Goal: Ask a question

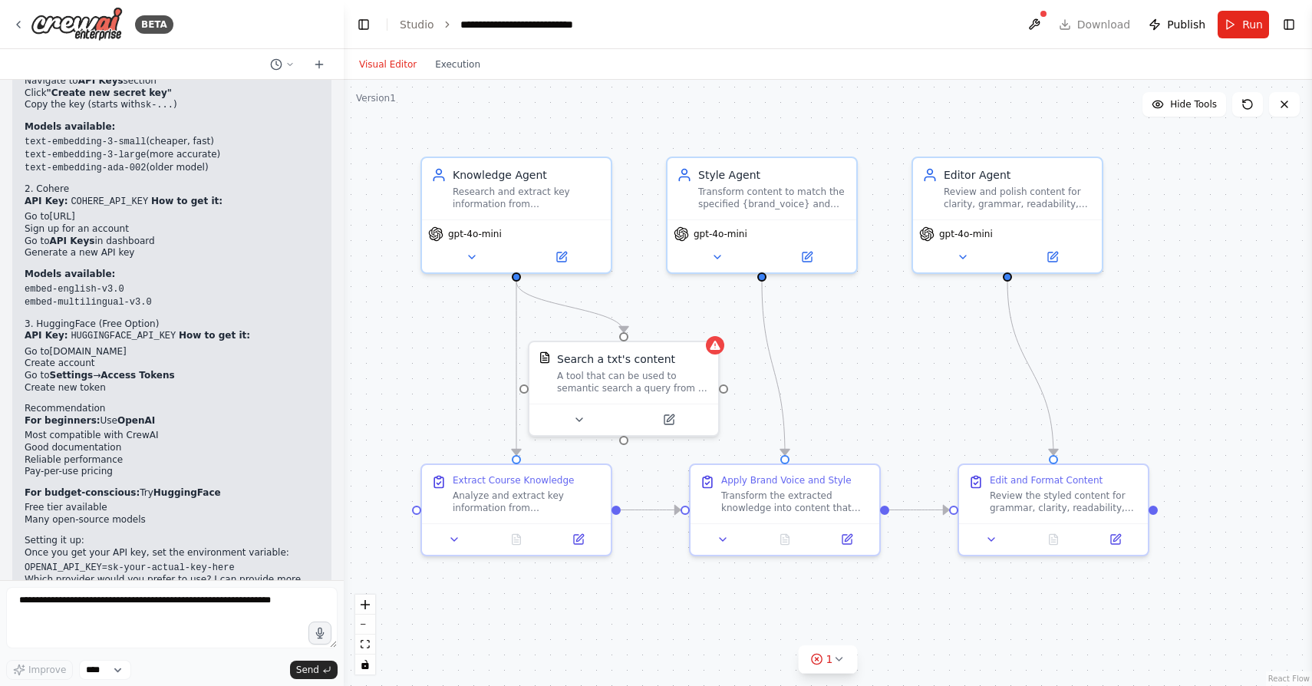
click at [126, 562] on code "OPENAI_API_KEY=sk-your-actual-key-here" at bounding box center [130, 567] width 210 height 11
click at [144, 612] on textarea at bounding box center [171, 617] width 331 height 61
type textarea "**********"
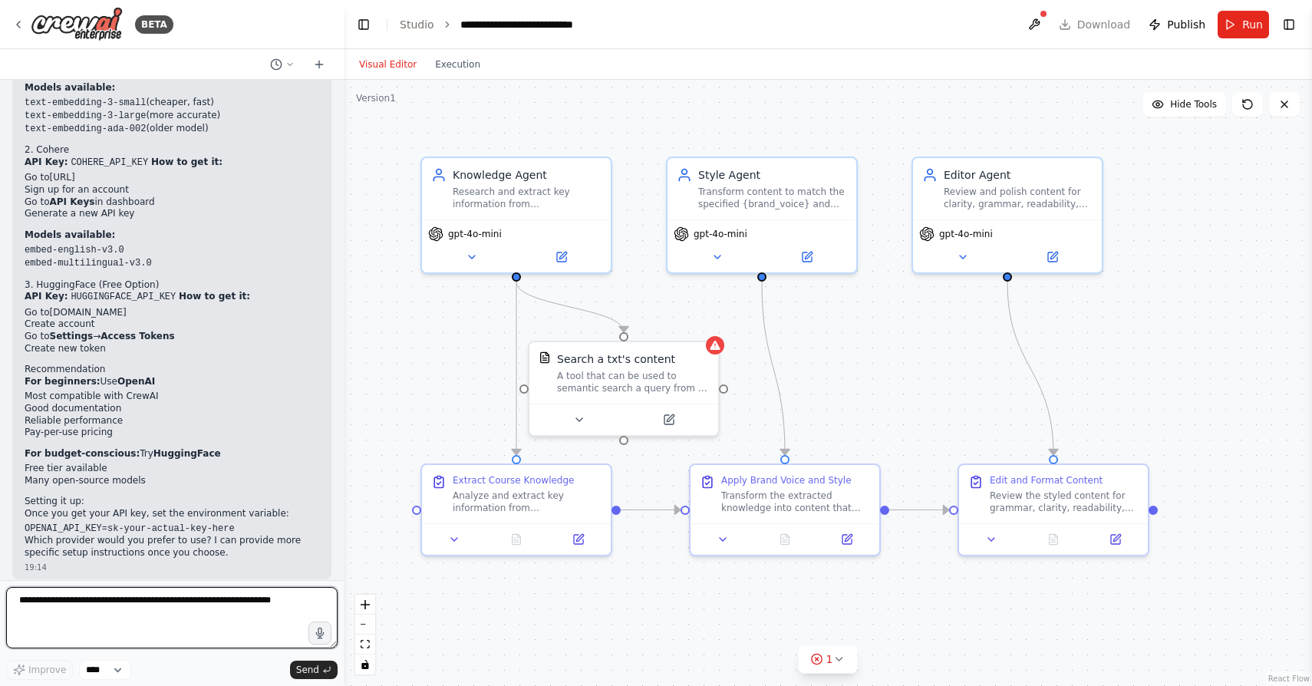
scroll to position [5521, 0]
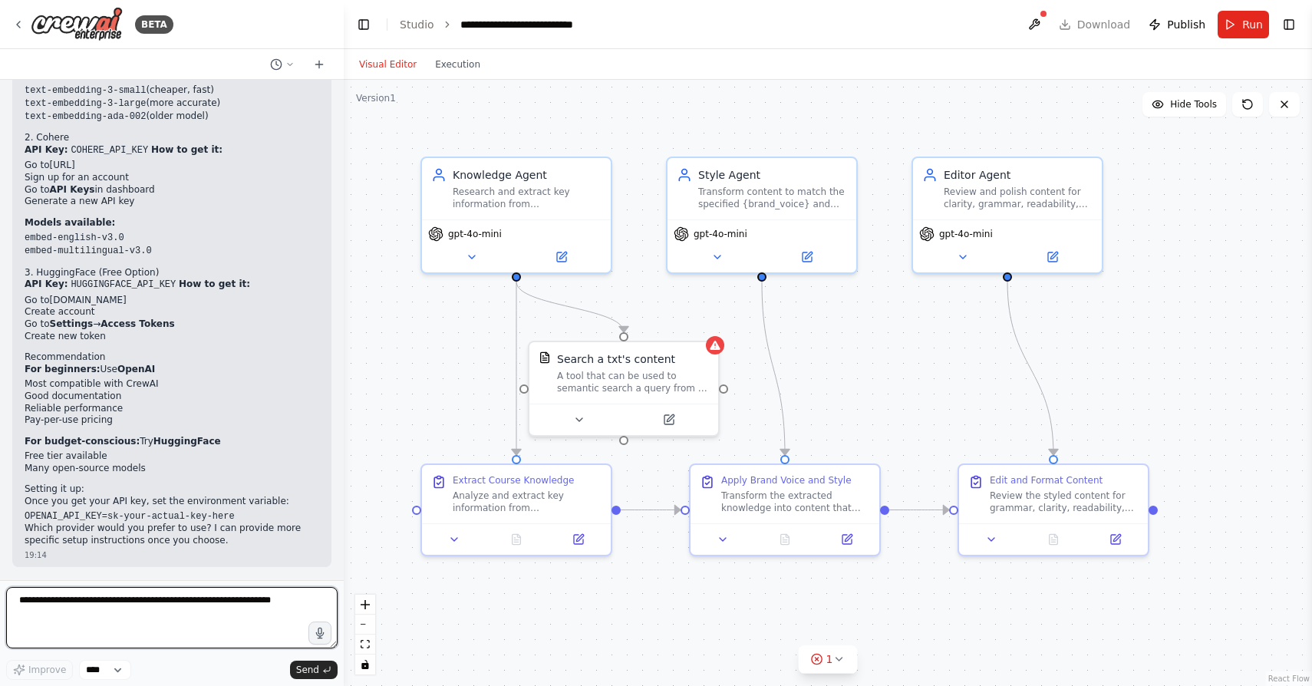
click at [154, 624] on textarea at bounding box center [171, 617] width 331 height 61
click at [217, 610] on textarea at bounding box center [171, 617] width 331 height 61
drag, startPoint x: 87, startPoint y: 540, endPoint x: 318, endPoint y: 542, distance: 230.1
click at [318, 579] on div "I am choosing hugging face how do i get the token 12:33" at bounding box center [202, 598] width 258 height 39
copy p "I am choosing hugging face how do i get the token"
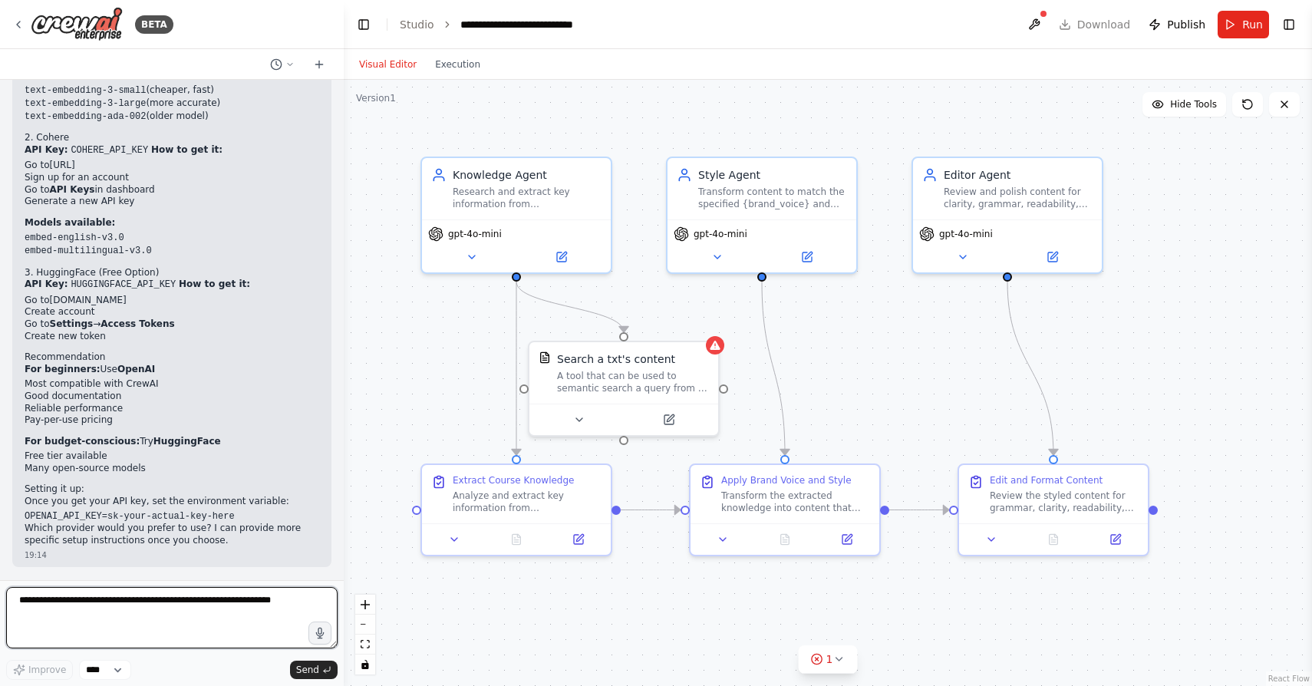
click at [141, 621] on textarea at bounding box center [171, 617] width 331 height 61
paste textarea "**********"
type textarea "**********"
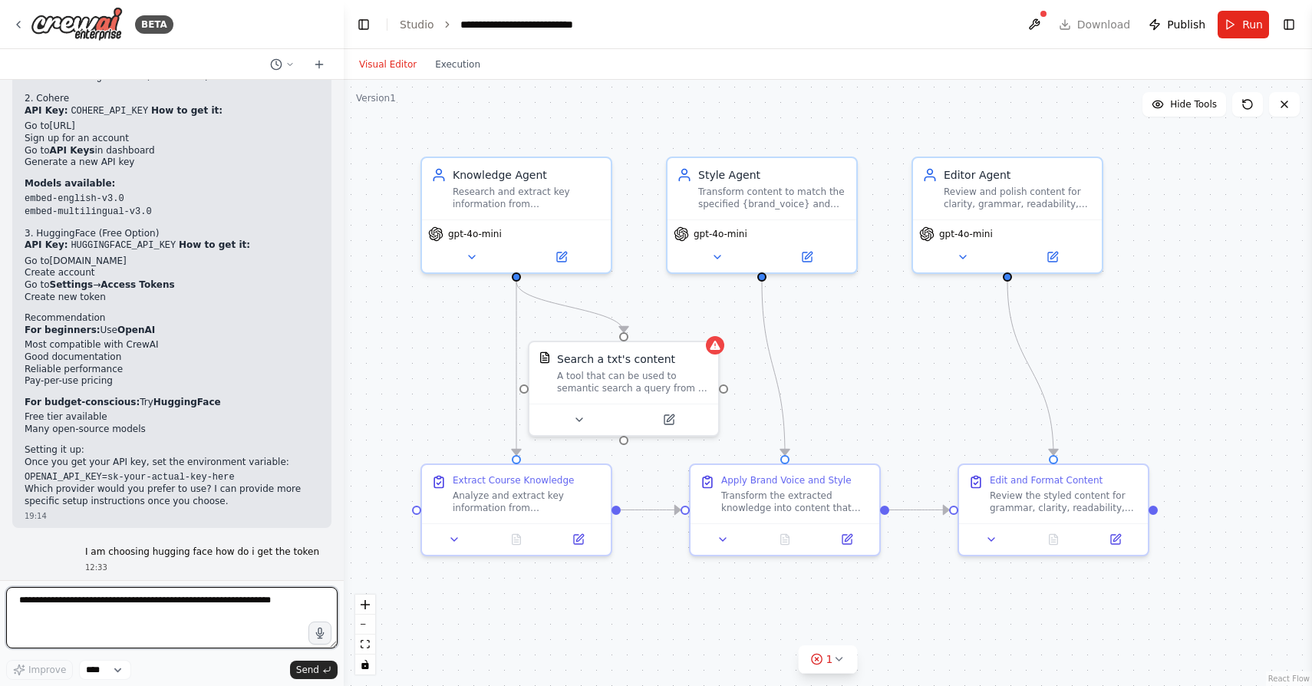
scroll to position [5565, 0]
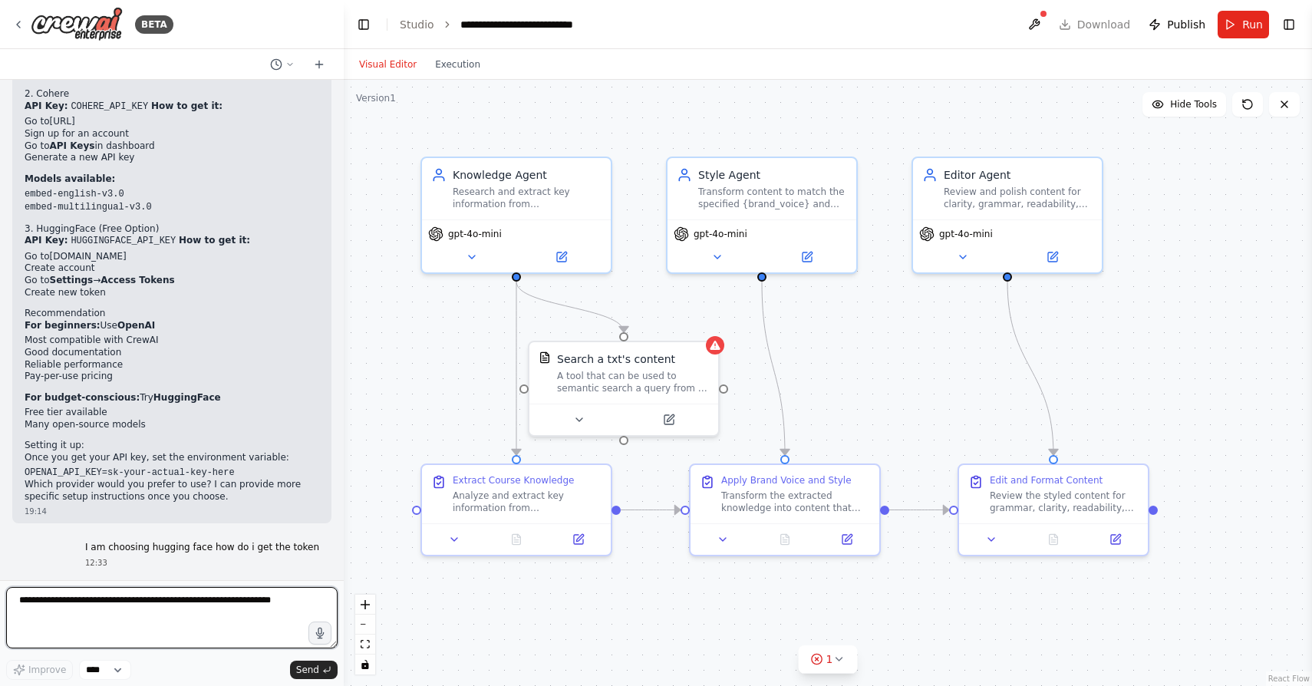
click at [282, 612] on textarea at bounding box center [171, 617] width 331 height 61
click at [230, 621] on textarea at bounding box center [171, 617] width 331 height 61
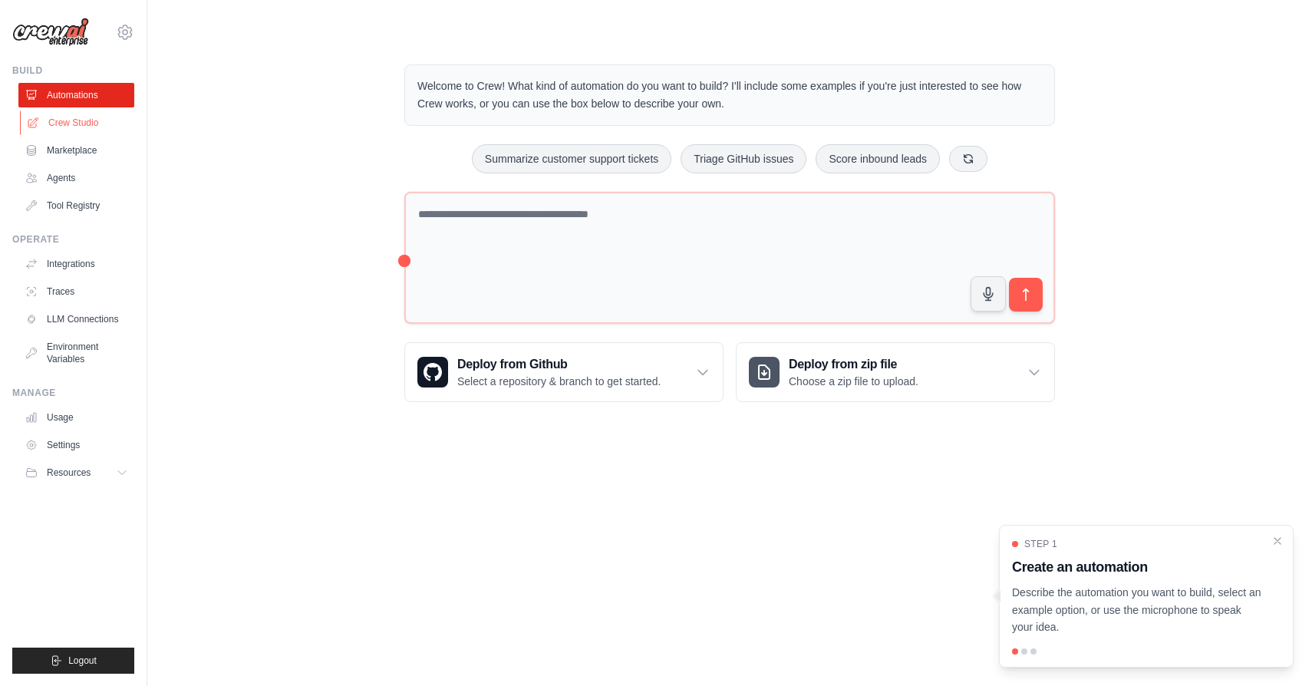
click at [74, 128] on link "Crew Studio" at bounding box center [78, 122] width 116 height 25
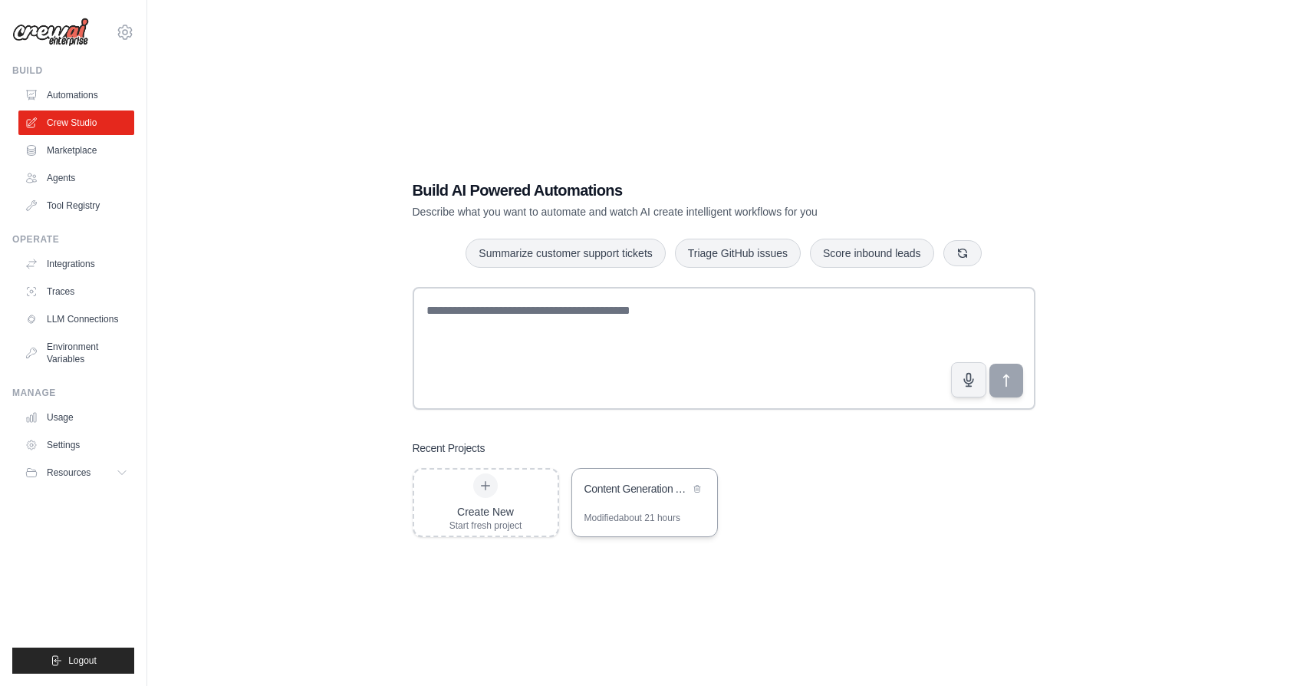
click at [655, 500] on div "Content Generation Automation" at bounding box center [644, 490] width 145 height 43
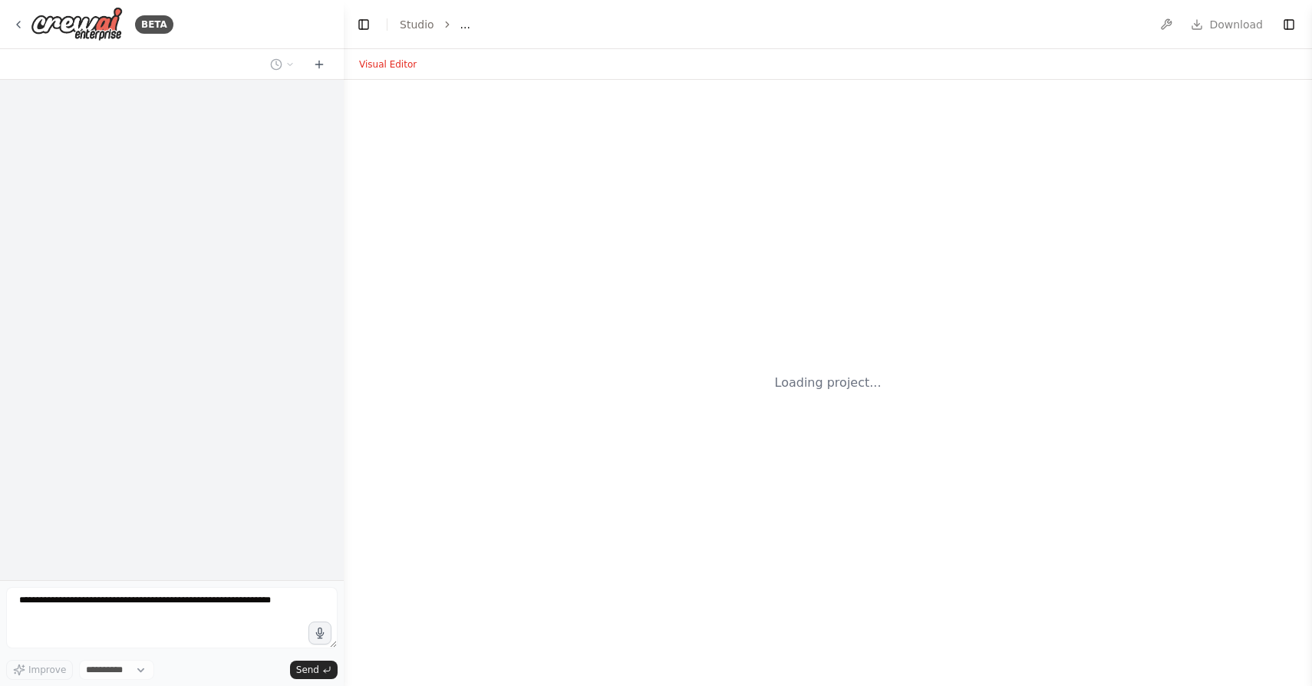
select select "****"
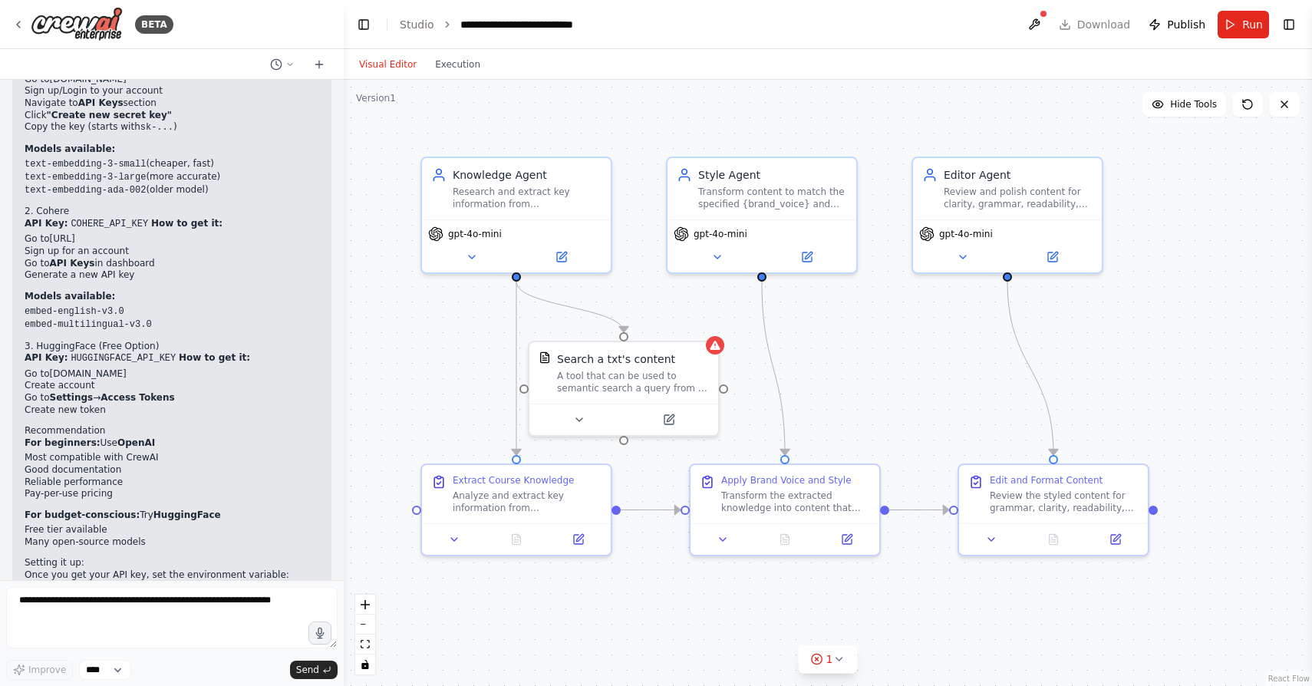
scroll to position [5455, 0]
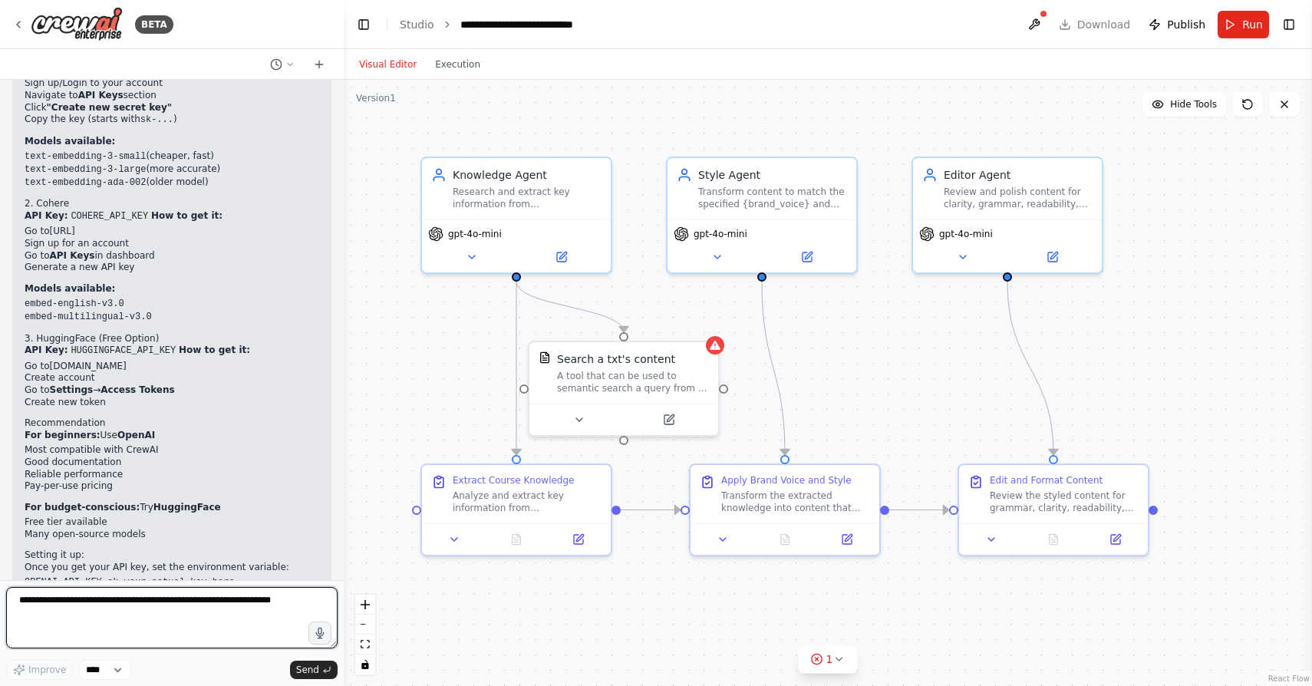
click at [178, 609] on textarea at bounding box center [171, 617] width 331 height 61
type textarea "**********"
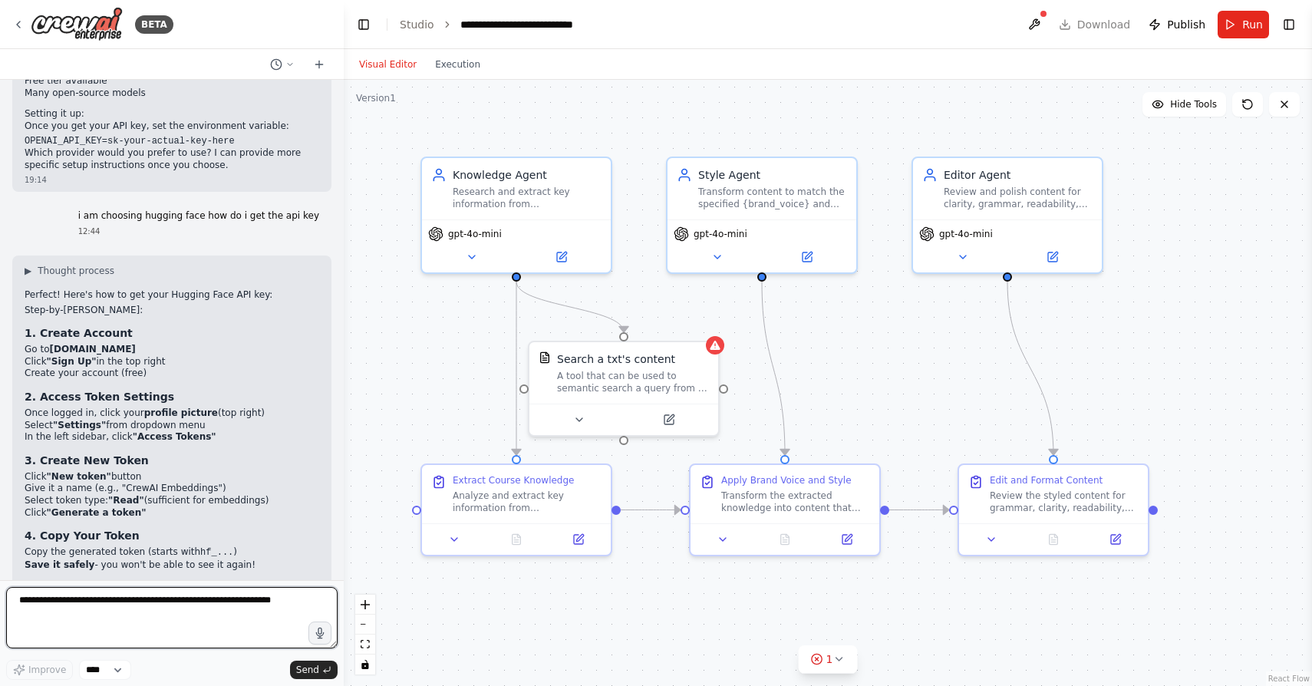
scroll to position [5904, 0]
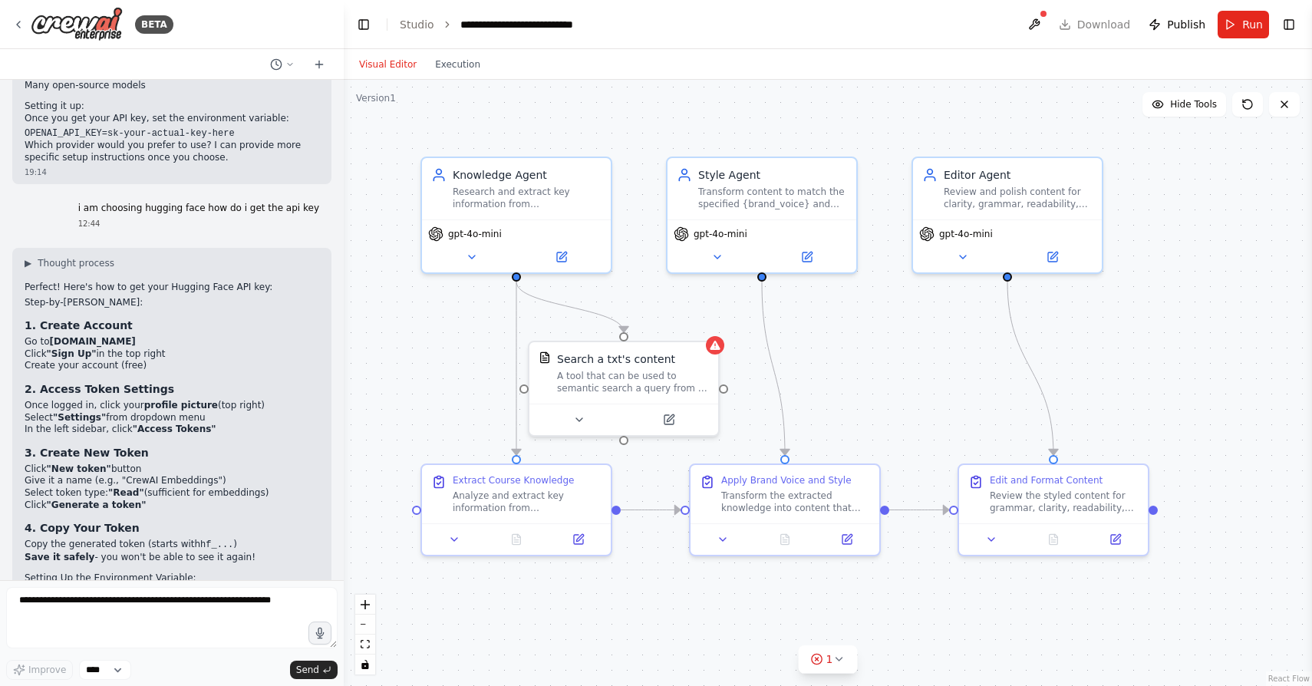
click at [69, 412] on strong ""Settings"" at bounding box center [79, 417] width 53 height 11
click at [178, 391] on div "▶ Thought process Perfect! Here's how to get your Hugging Face API key: Step-by…" at bounding box center [172, 521] width 295 height 528
click at [64, 475] on li "Give it a name (e.g., "CrewAI Embeddings")" at bounding box center [172, 481] width 295 height 12
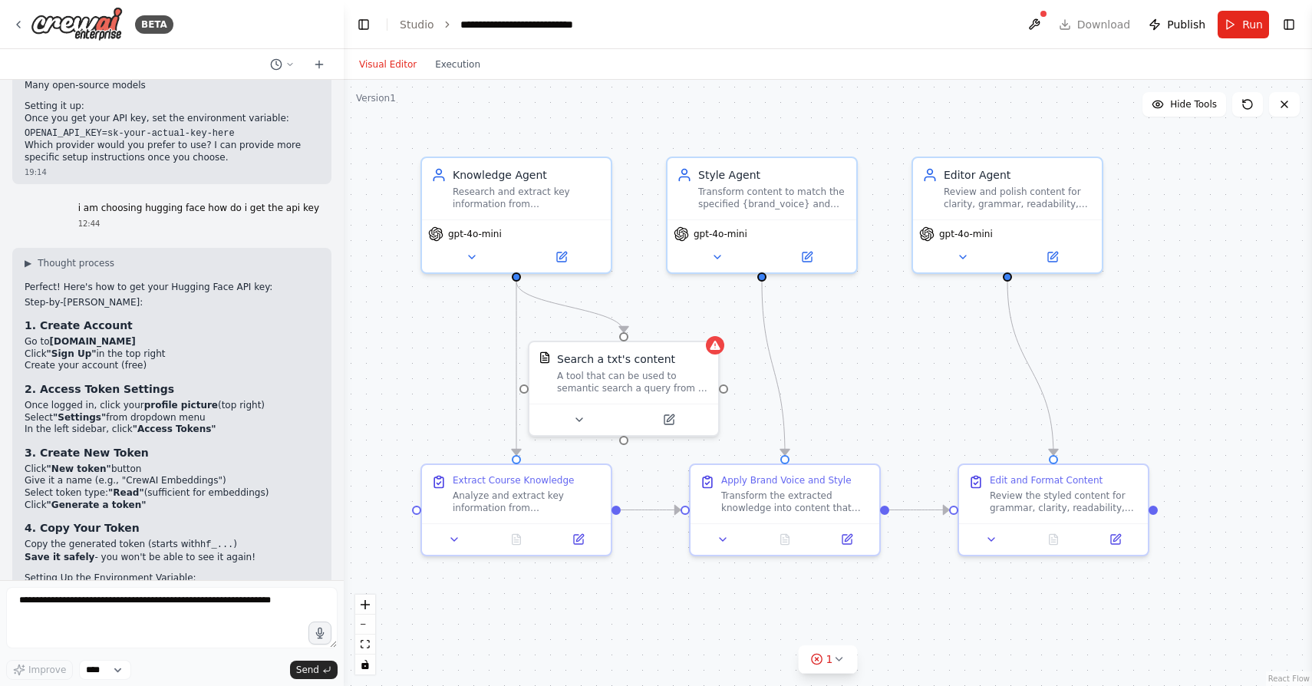
click at [124, 487] on strong ""Read"" at bounding box center [126, 492] width 36 height 11
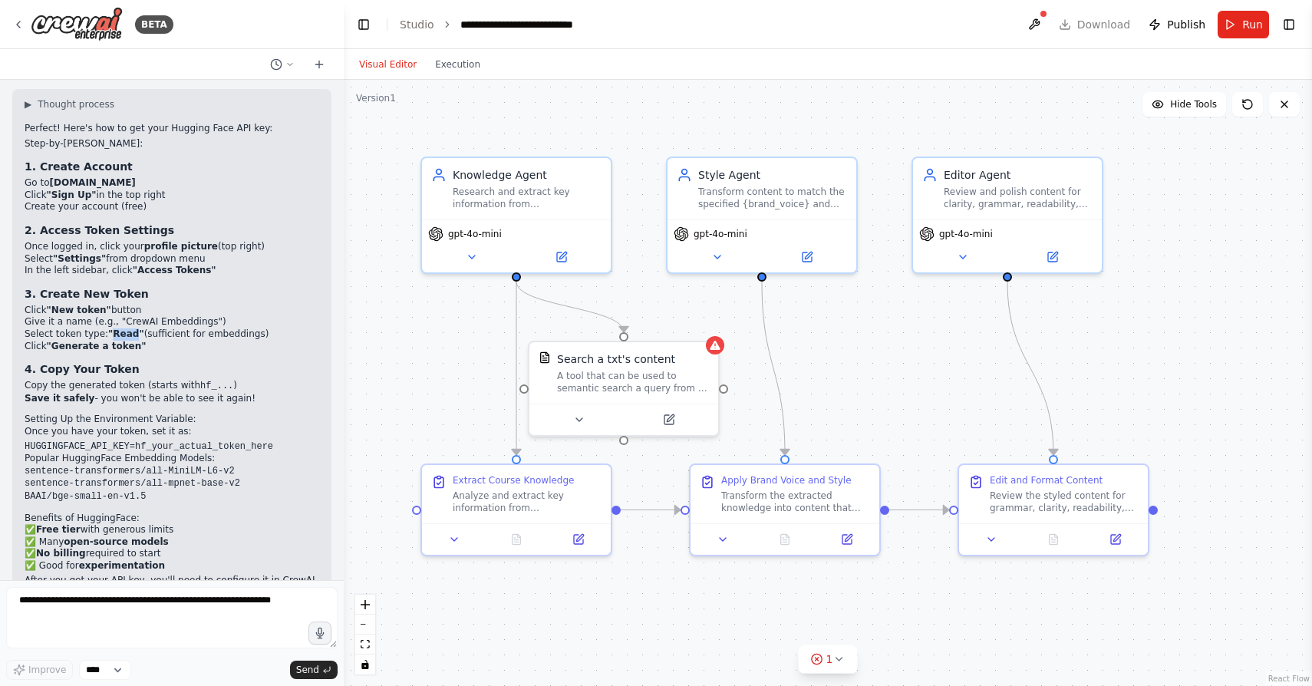
scroll to position [6079, 0]
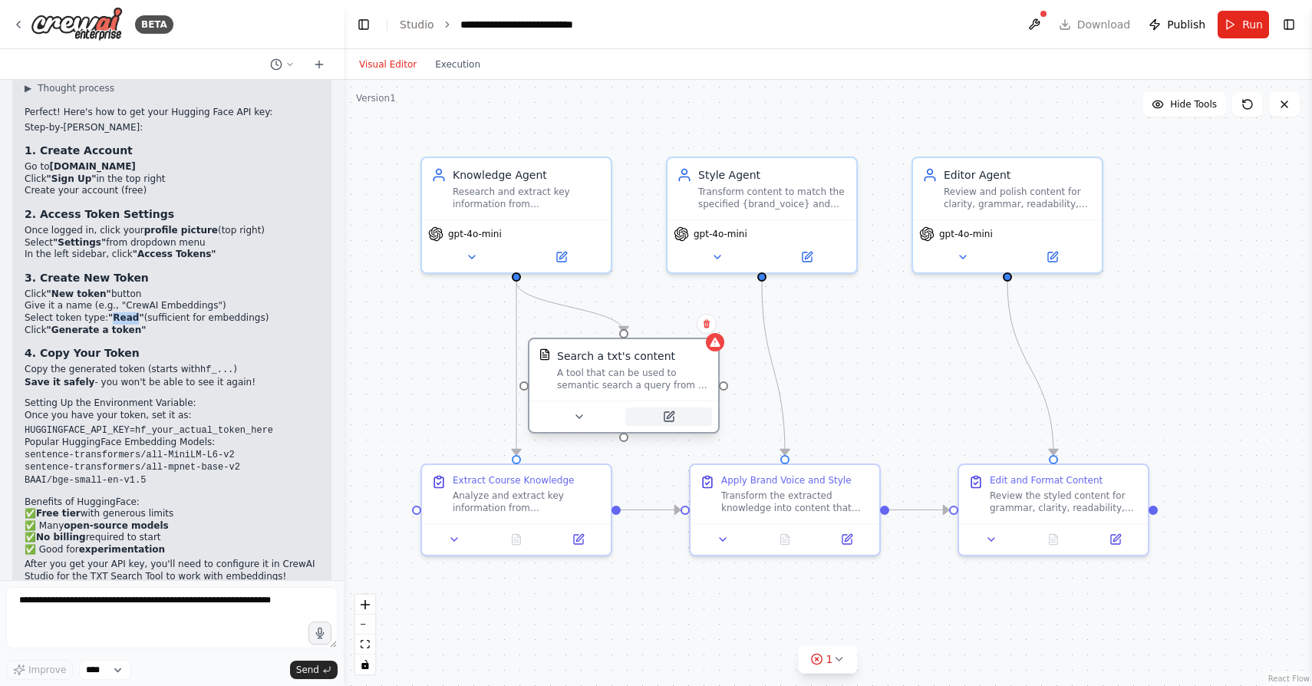
click at [670, 418] on icon at bounding box center [668, 416] width 9 height 9
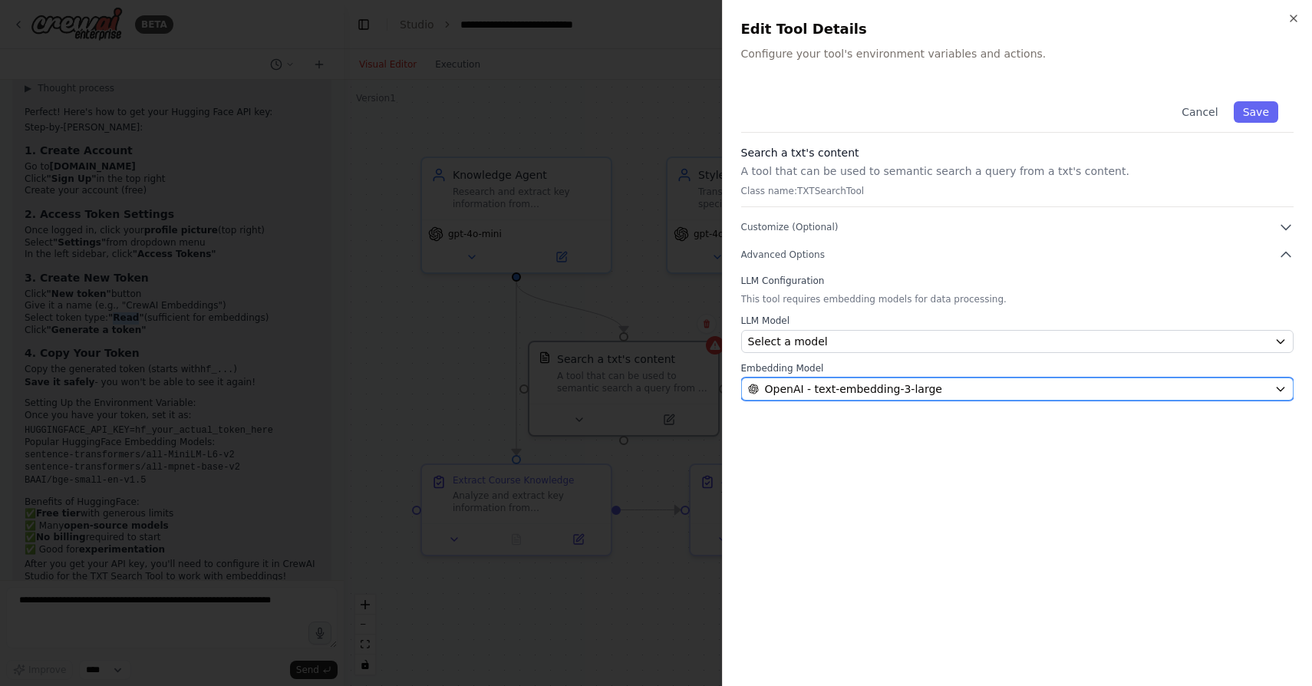
click at [842, 393] on span "OpenAI - text-embedding-3-large" at bounding box center [853, 388] width 177 height 15
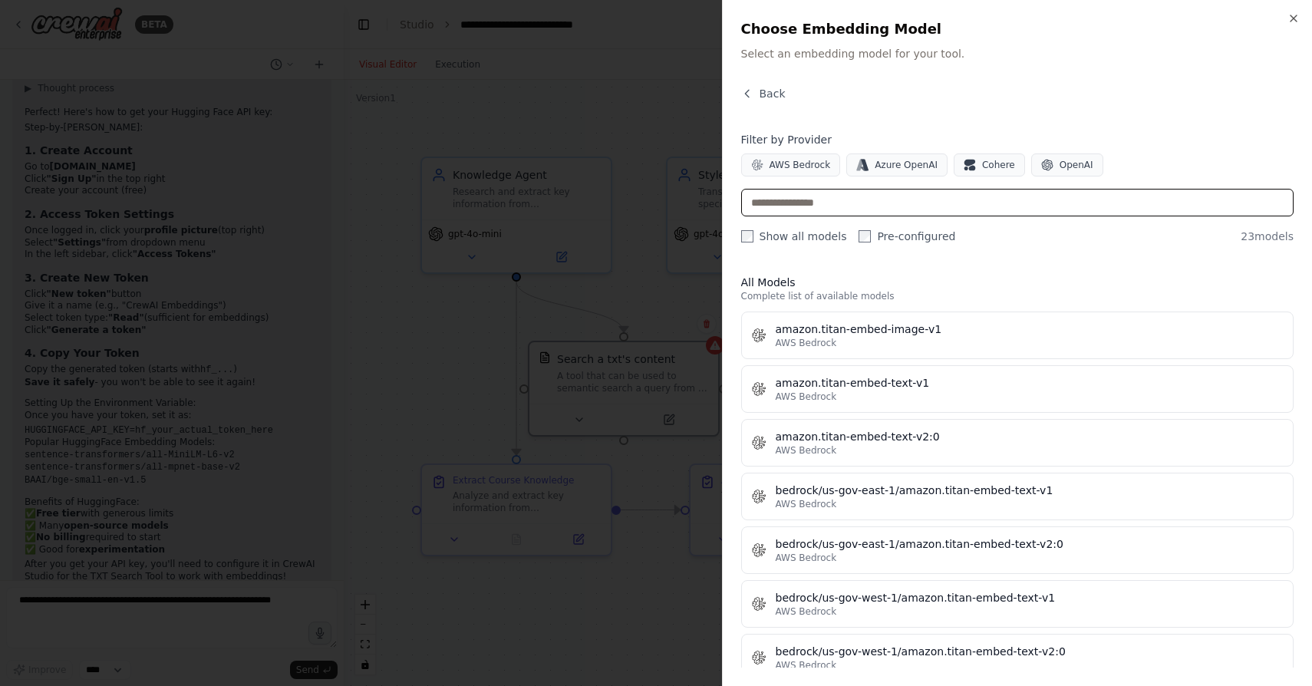
click at [912, 197] on input "text" at bounding box center [1017, 203] width 553 height 28
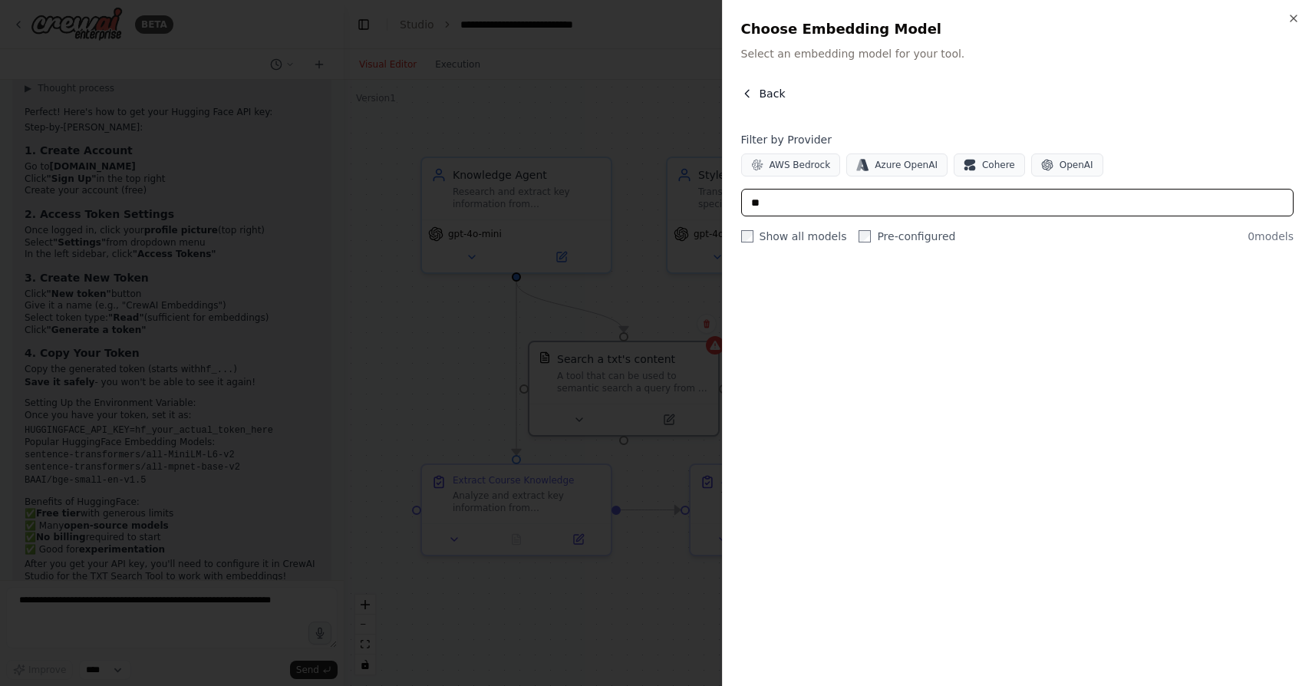
type input "**"
click at [752, 100] on button "Back" at bounding box center [763, 93] width 44 height 15
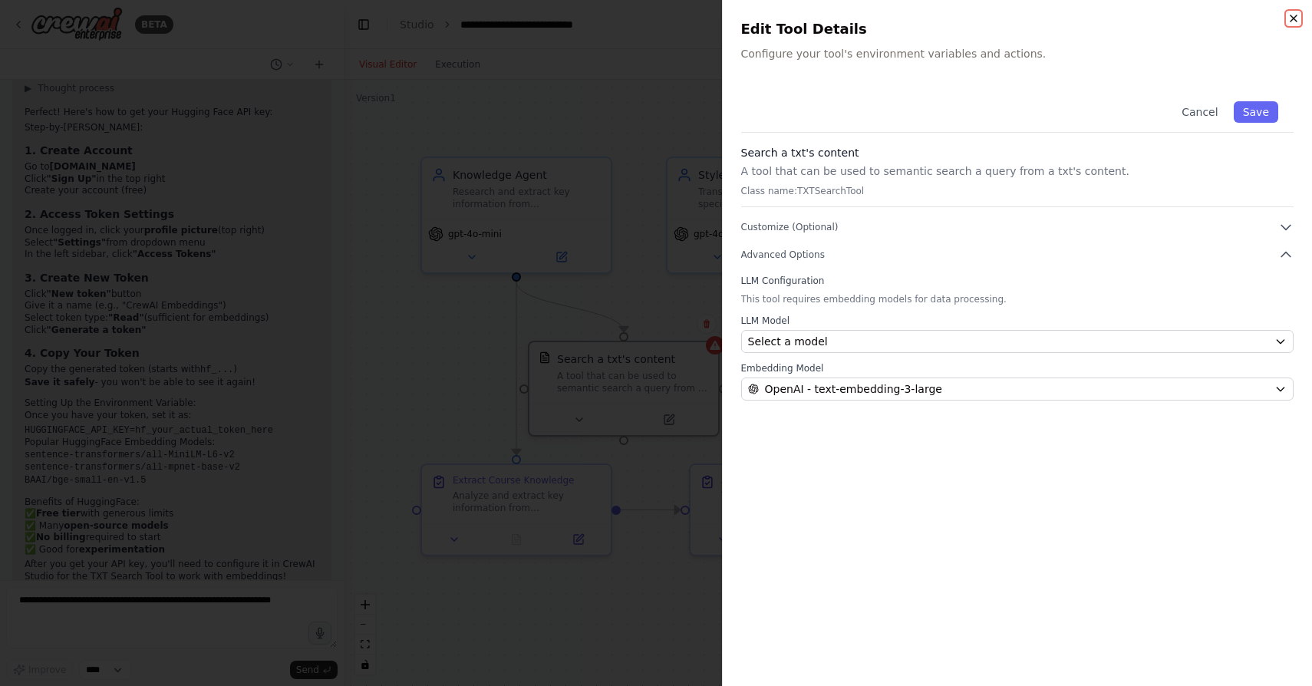
click at [1294, 15] on icon "button" at bounding box center [1293, 18] width 12 height 12
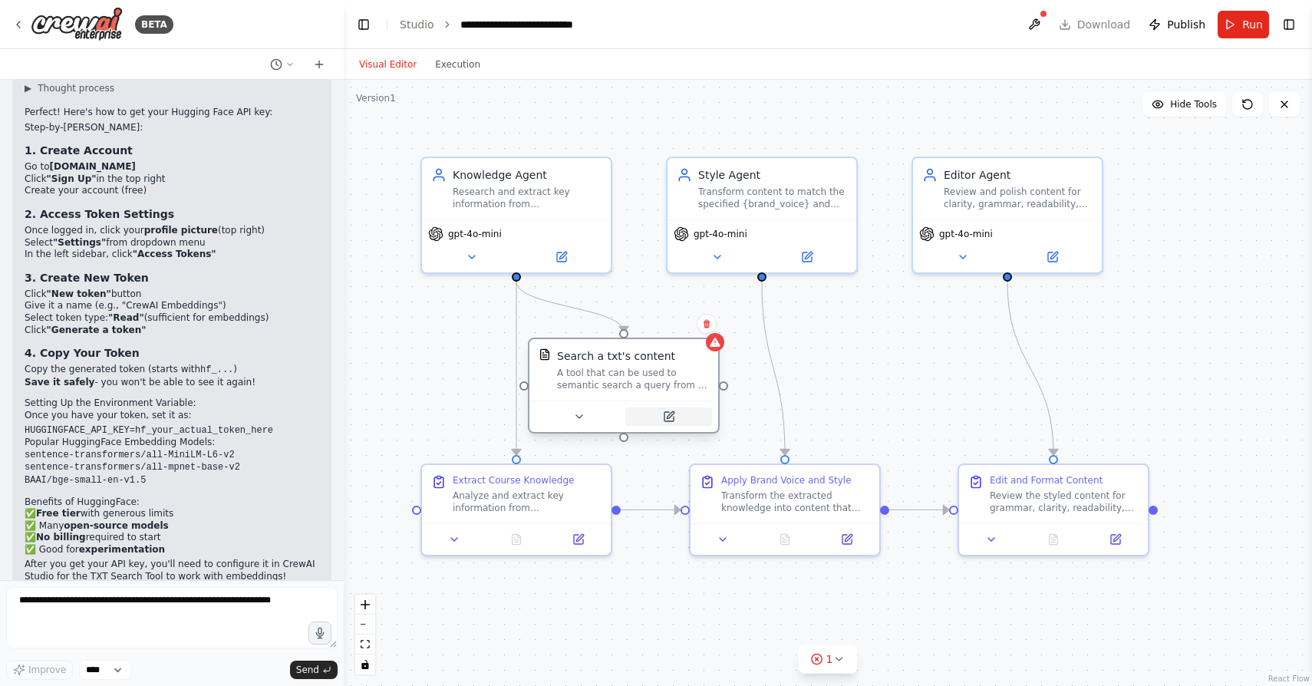
click at [670, 420] on icon at bounding box center [668, 416] width 9 height 9
click at [667, 420] on icon at bounding box center [668, 416] width 9 height 9
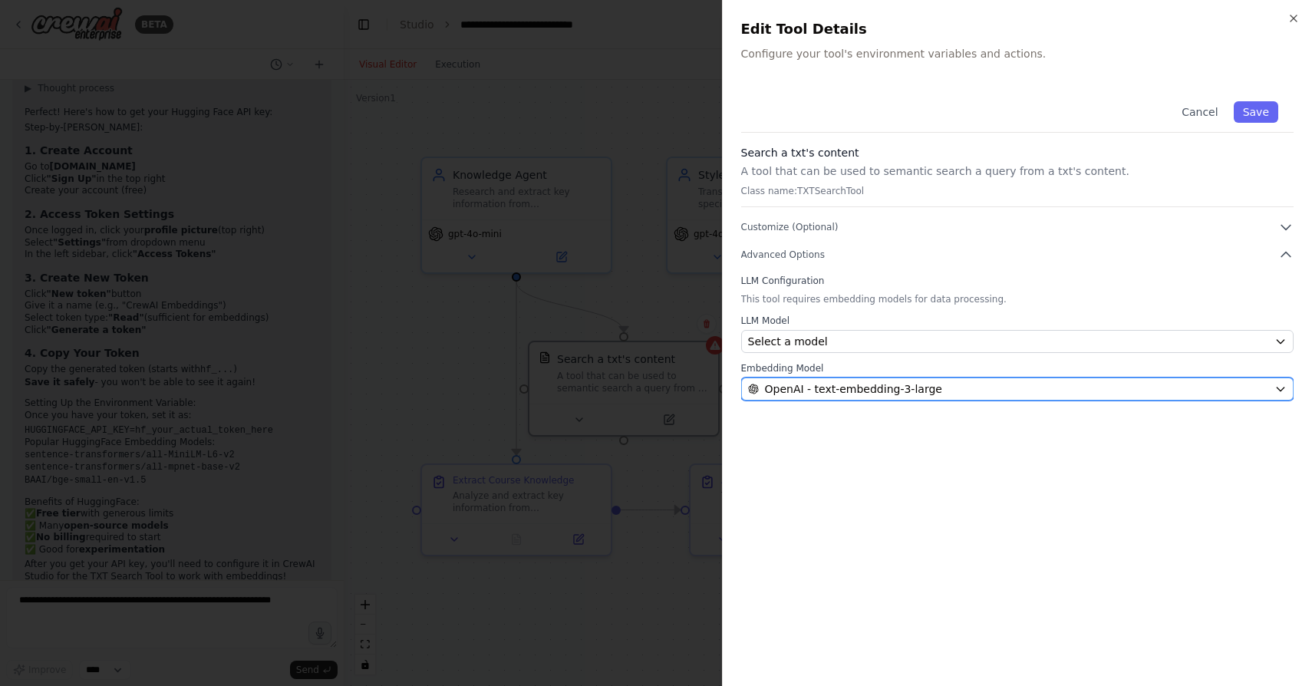
click at [821, 390] on span "OpenAI - text-embedding-3-large" at bounding box center [853, 388] width 177 height 15
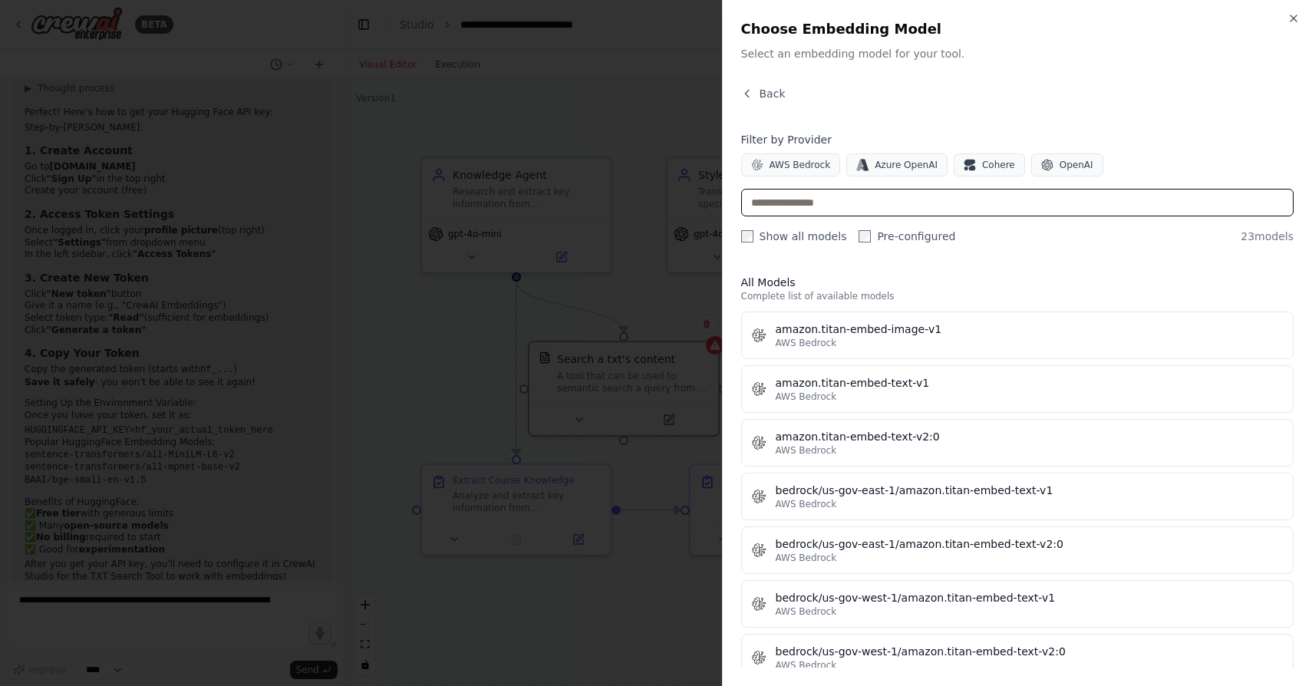
click at [859, 206] on input "text" at bounding box center [1017, 203] width 553 height 28
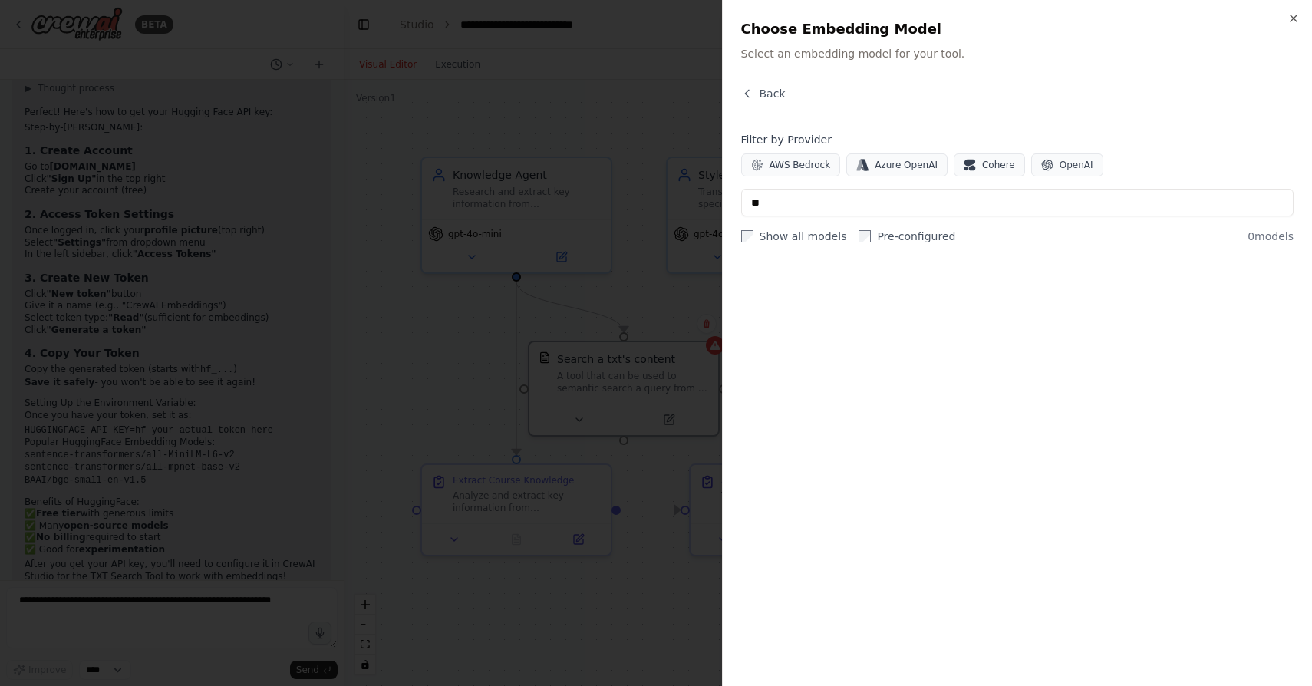
click at [864, 237] on label "Pre-configured" at bounding box center [906, 236] width 97 height 15
click at [818, 203] on input "**" at bounding box center [1017, 203] width 553 height 28
type input "******"
click at [756, 88] on button "Back" at bounding box center [763, 93] width 44 height 15
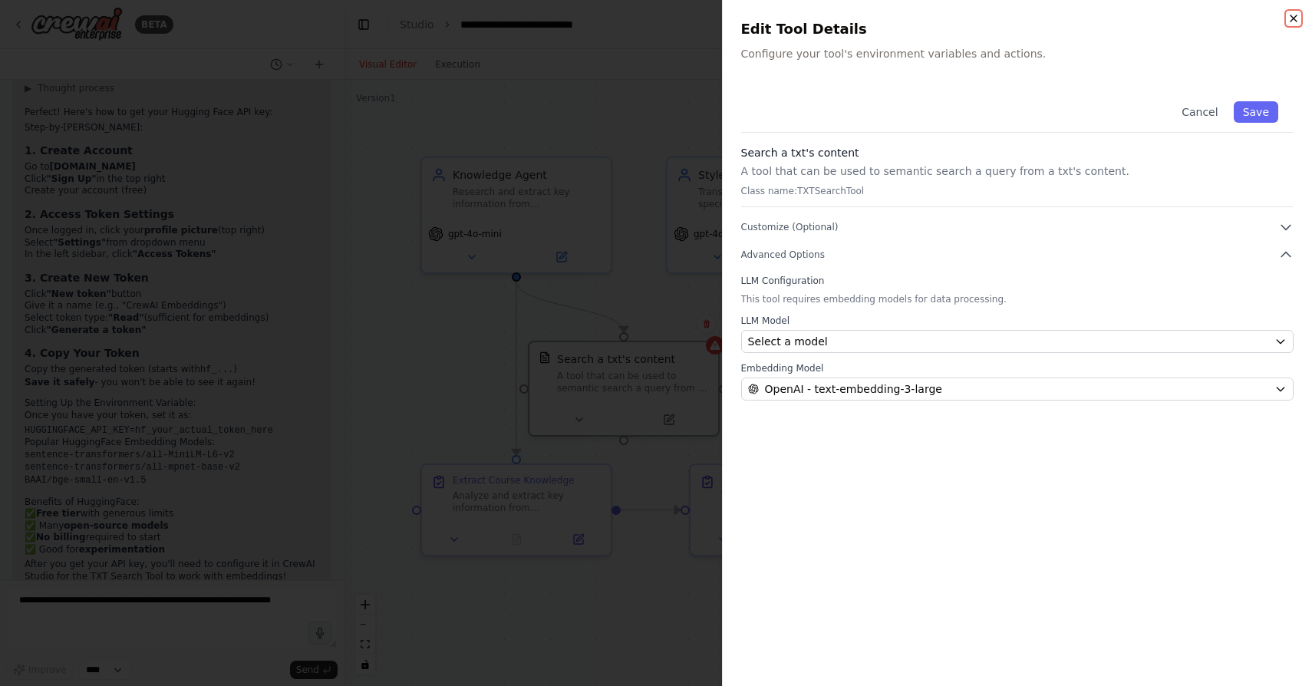
click at [1293, 18] on icon "button" at bounding box center [1293, 18] width 6 height 6
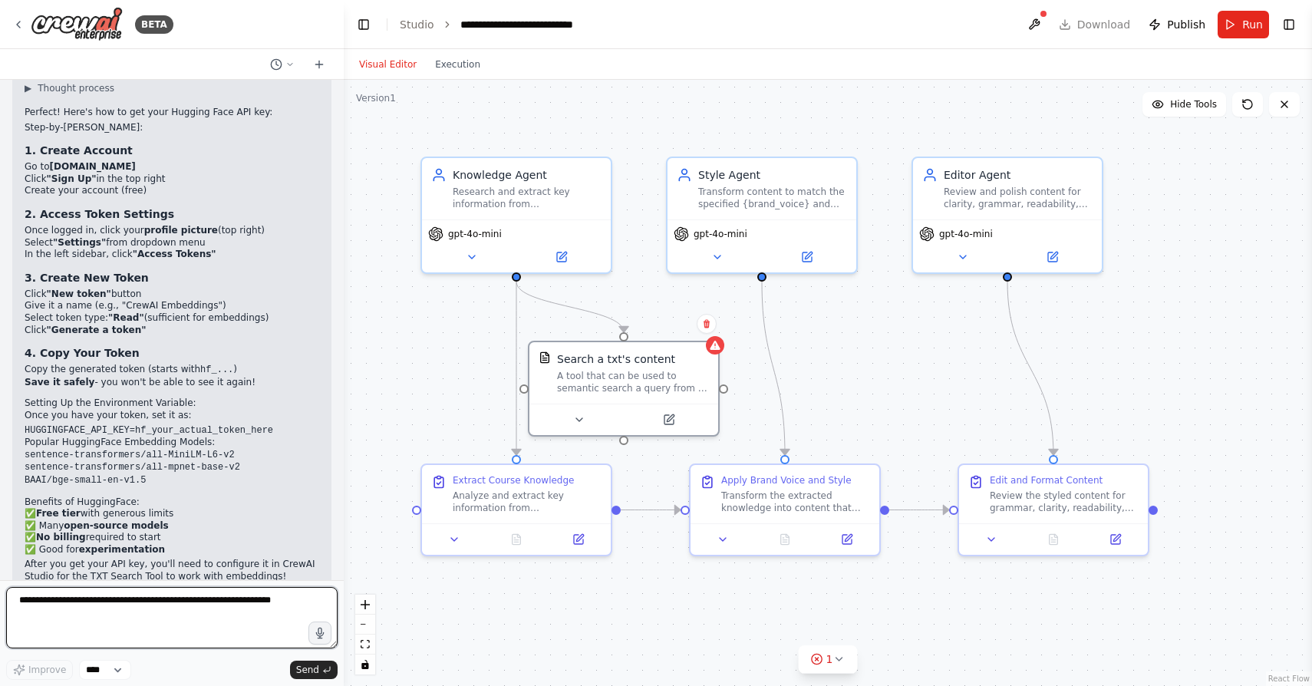
click at [100, 618] on textarea at bounding box center [171, 617] width 331 height 61
type textarea "**********"
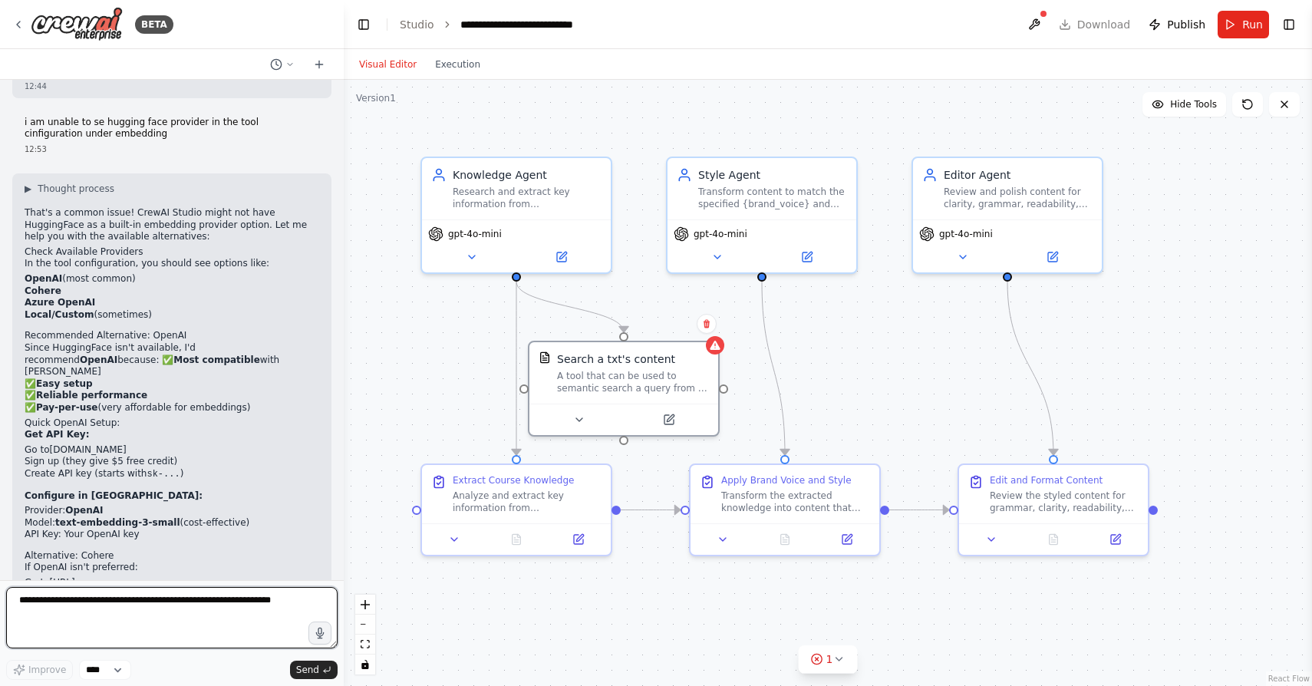
scroll to position [6596, 0]
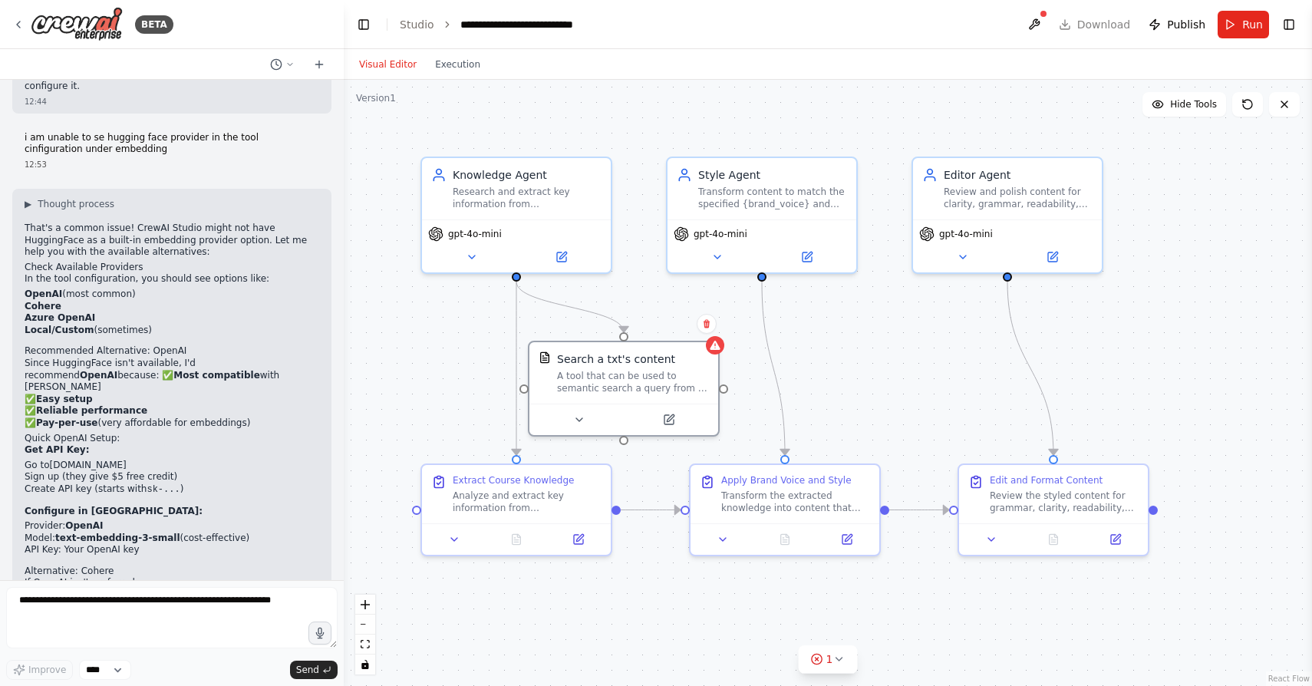
click at [48, 288] on strong "OpenAI" at bounding box center [44, 293] width 38 height 11
click at [46, 301] on strong "Cohere" at bounding box center [43, 306] width 37 height 11
click at [52, 312] on li "Azure OpenAI" at bounding box center [172, 318] width 295 height 12
click at [54, 324] on strong "Local/Custom" at bounding box center [60, 329] width 70 height 11
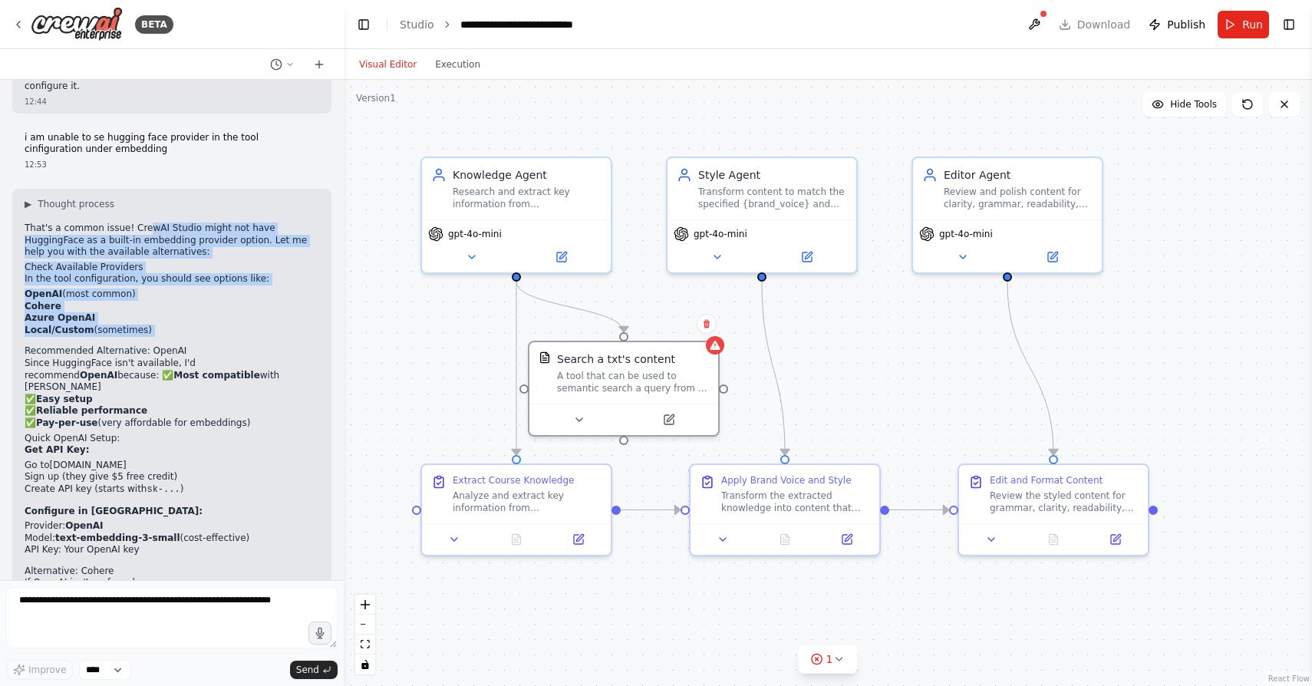
drag, startPoint x: 146, startPoint y: 180, endPoint x: 155, endPoint y: 286, distance: 106.2
click at [155, 286] on div "▶ Thought process That's a common issue! CrewAI Studio might not have HuggingFa…" at bounding box center [172, 436] width 295 height 476
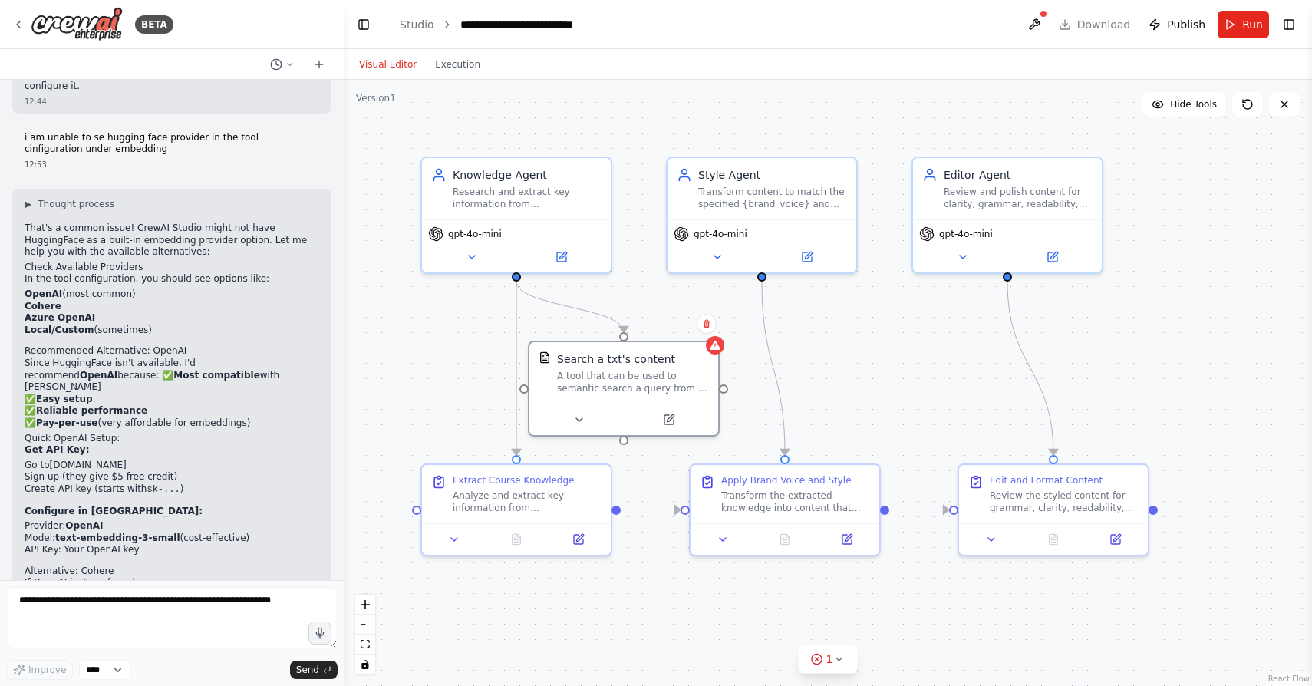
click at [156, 305] on div "▶ Thought process That's a common issue! CrewAI Studio might not have HuggingFa…" at bounding box center [172, 436] width 295 height 476
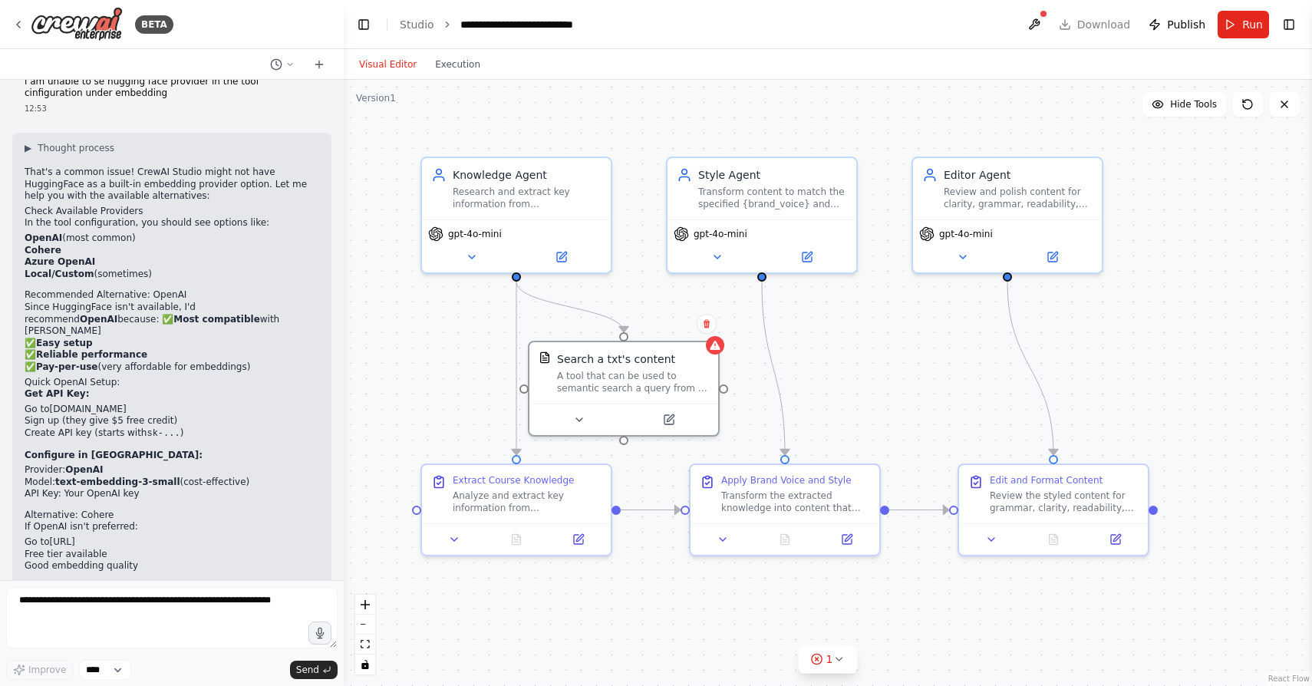
scroll to position [6658, 0]
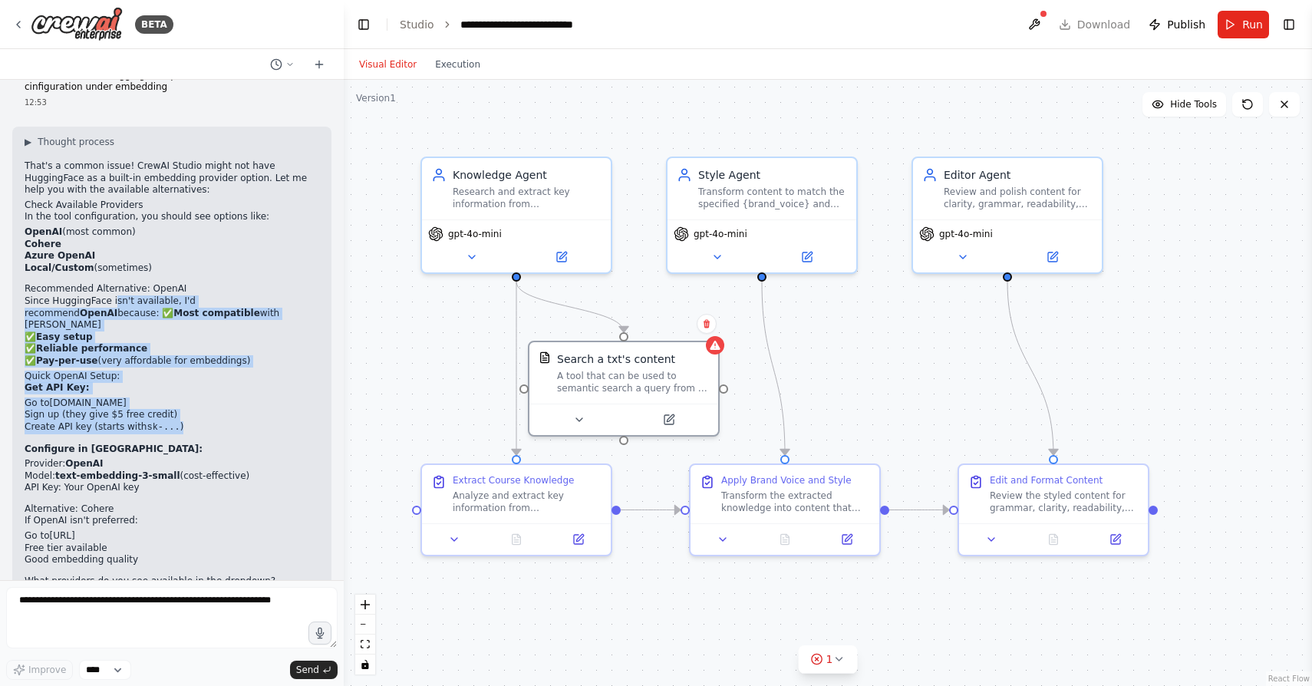
drag, startPoint x: 114, startPoint y: 255, endPoint x: 195, endPoint y: 370, distance: 140.4
click at [195, 370] on div "▶ Thought process That's a common issue! CrewAI Studio might not have HuggingFa…" at bounding box center [172, 374] width 295 height 476
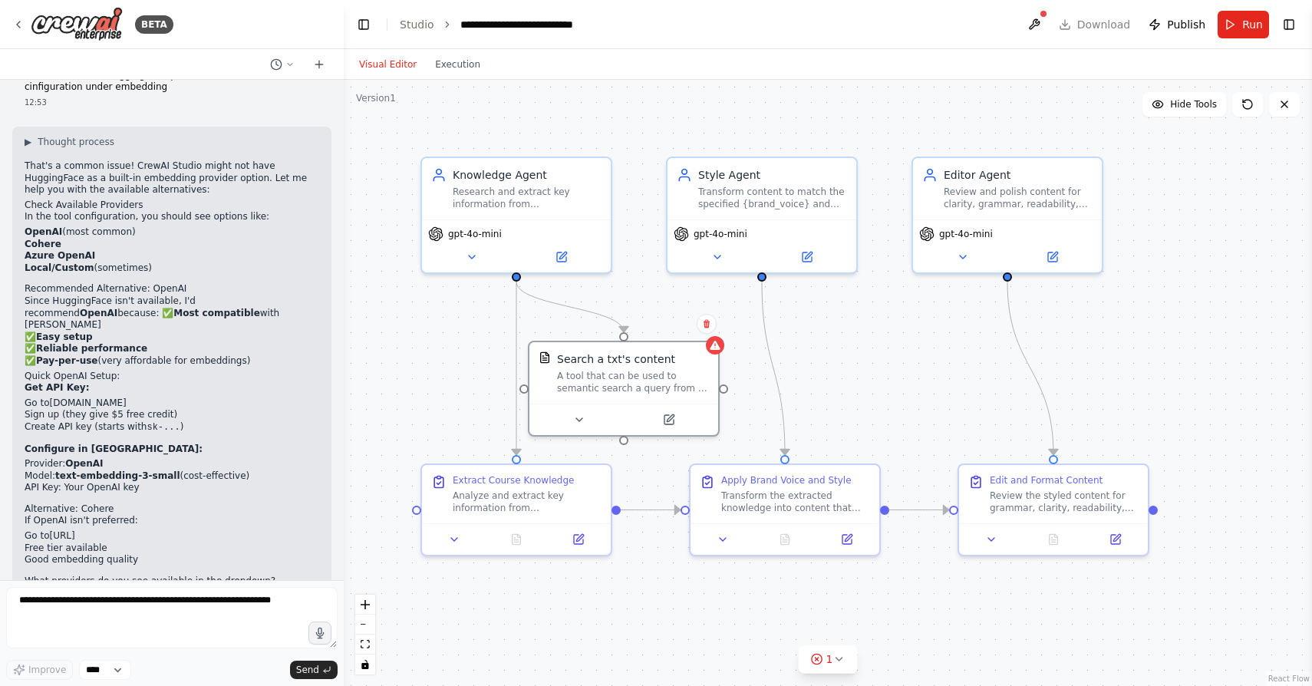
click at [171, 482] on li "API Key: Your OpenAI key" at bounding box center [172, 488] width 295 height 12
click at [119, 624] on textarea at bounding box center [171, 617] width 331 height 61
click at [677, 419] on button at bounding box center [668, 416] width 87 height 18
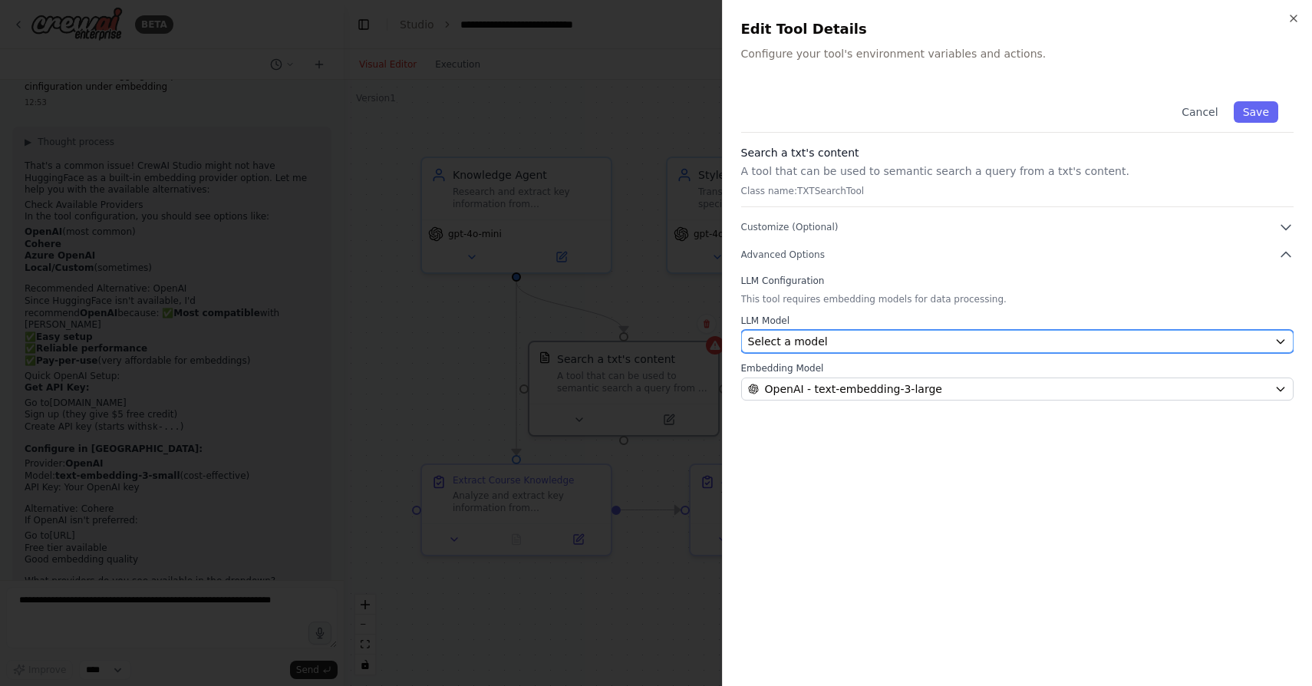
click at [889, 338] on div "Select a model" at bounding box center [1008, 341] width 521 height 15
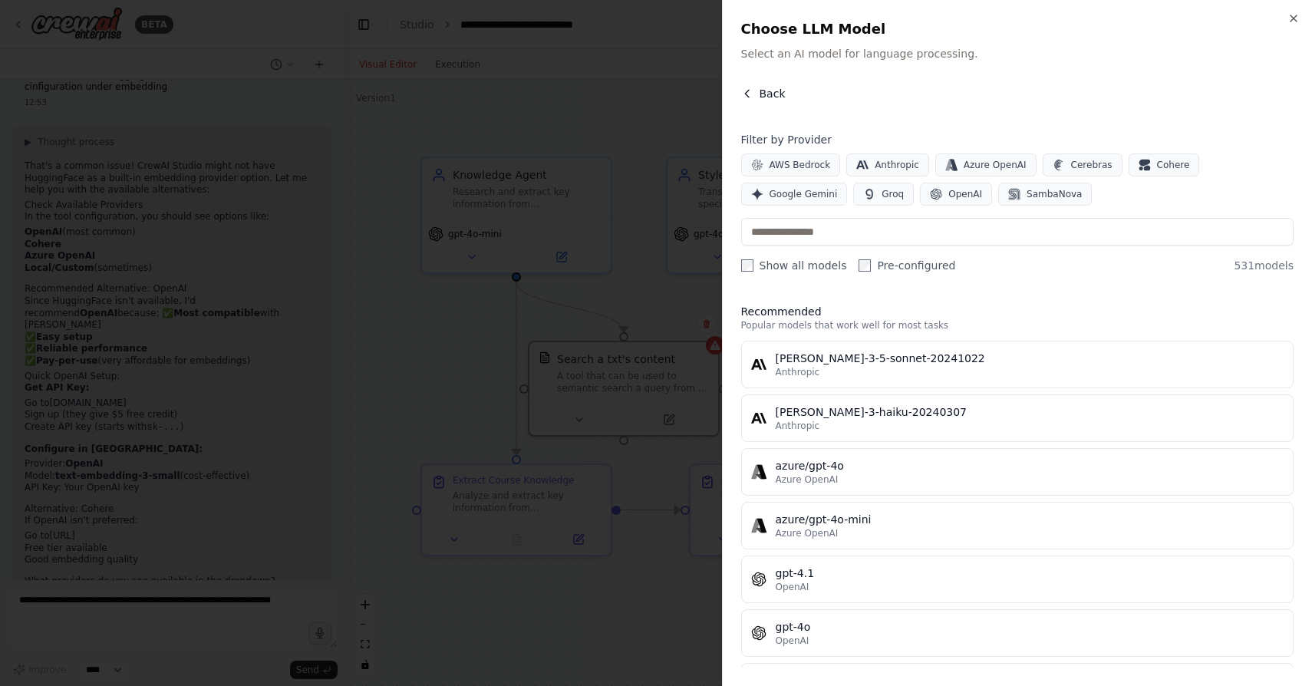
click at [754, 94] on button "Back" at bounding box center [763, 93] width 44 height 15
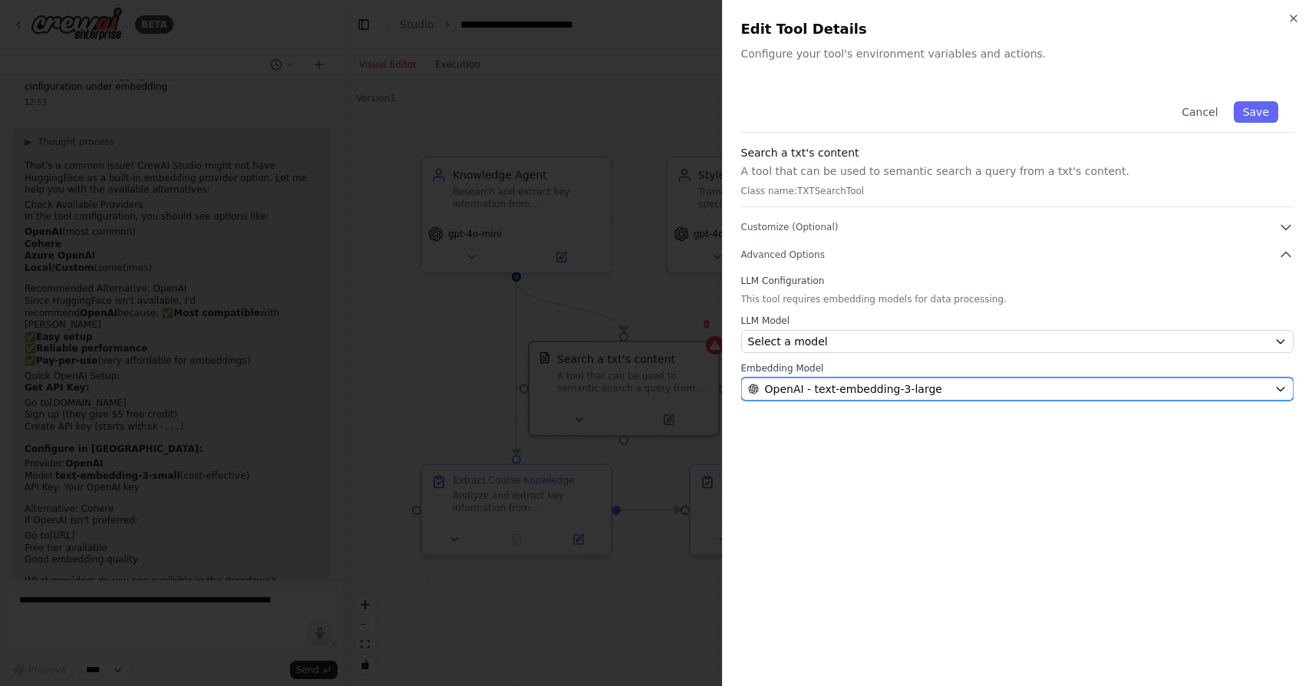
click at [919, 387] on span "OpenAI - text-embedding-3-large" at bounding box center [853, 388] width 177 height 15
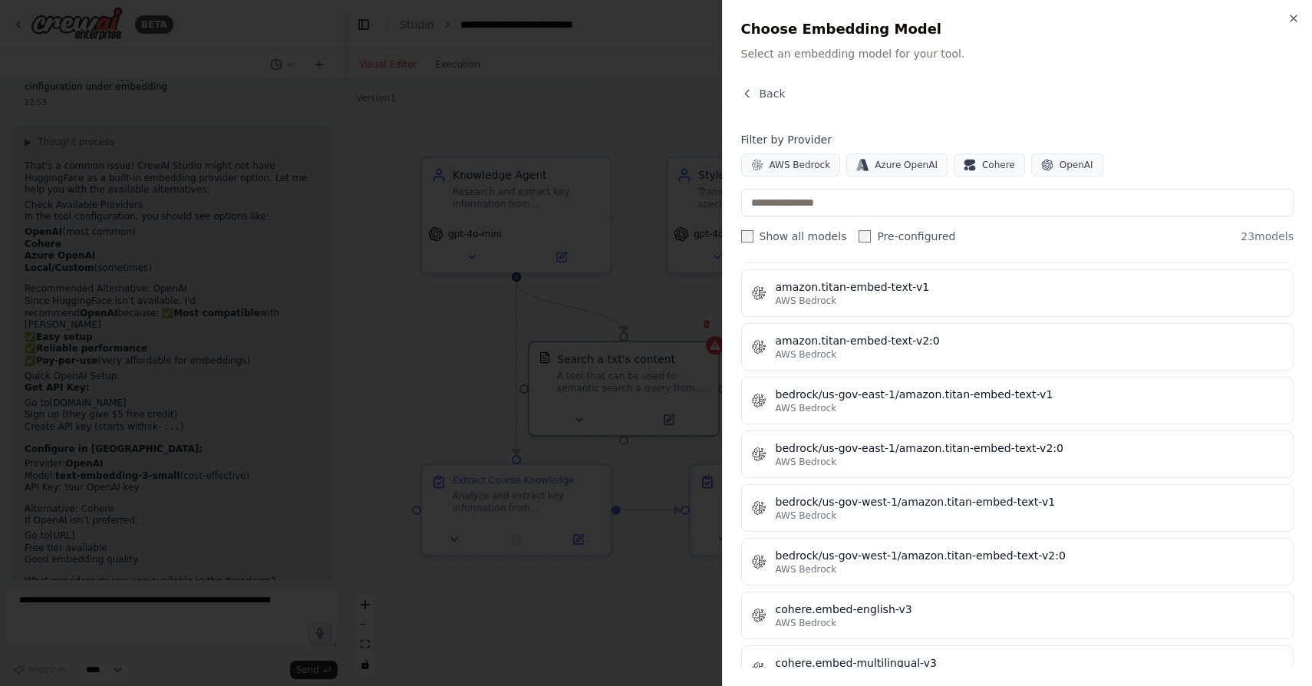
scroll to position [0, 0]
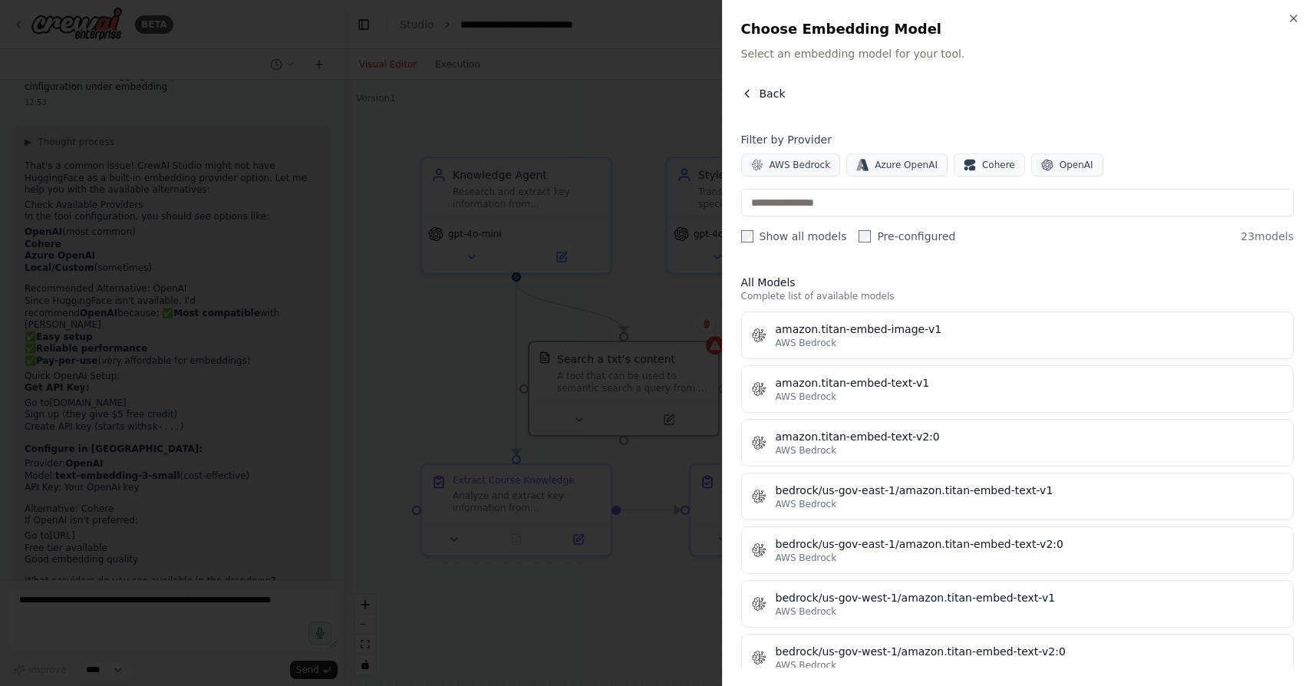
click at [761, 98] on span "Back" at bounding box center [772, 93] width 26 height 15
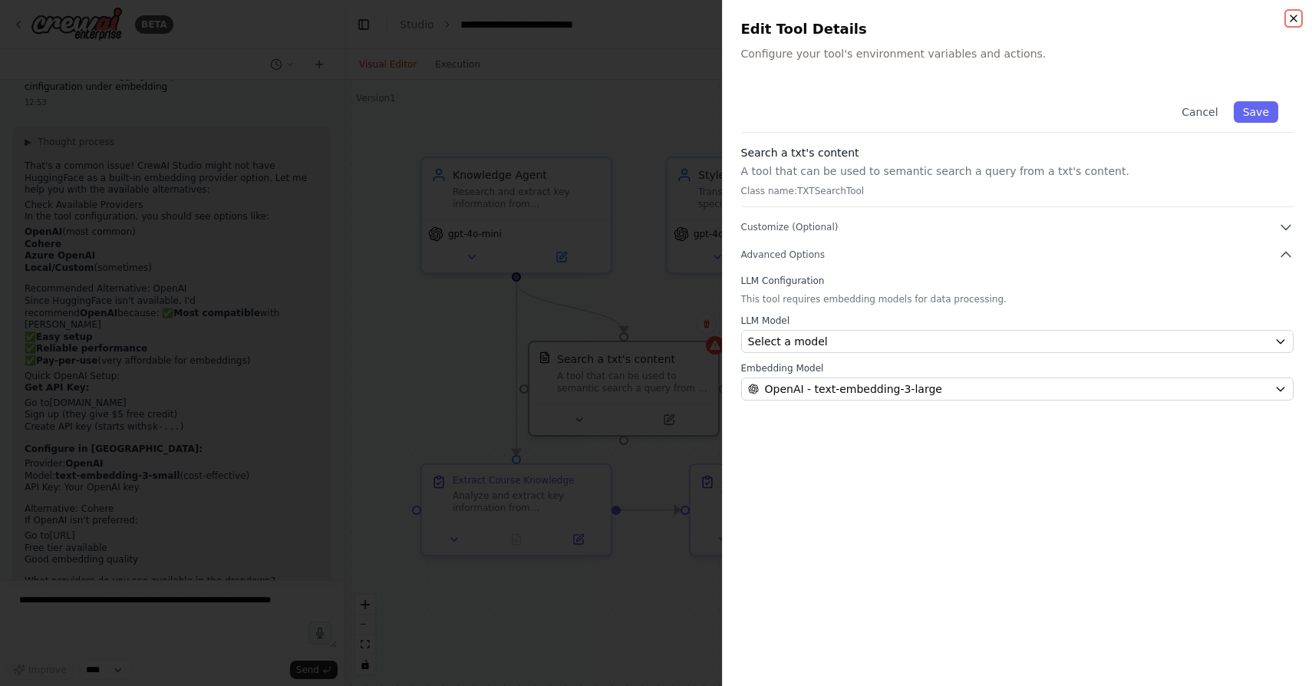
click at [1292, 18] on icon "button" at bounding box center [1293, 18] width 6 height 6
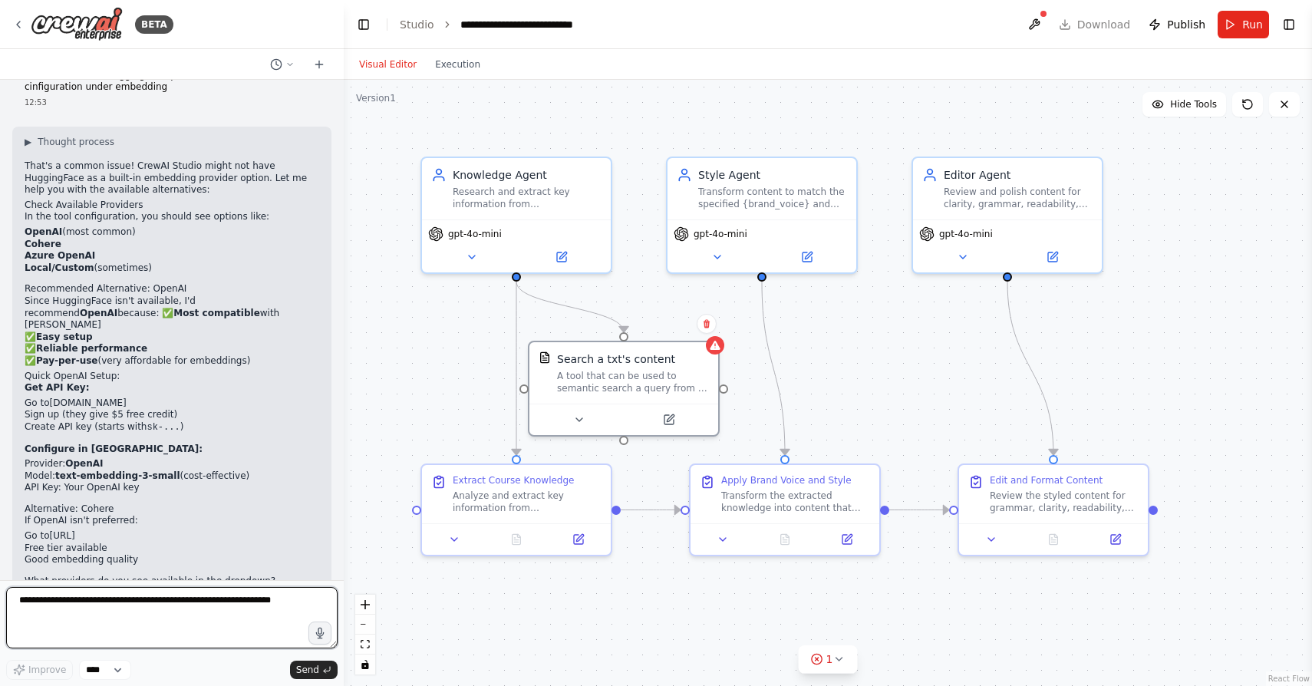
click at [99, 608] on textarea at bounding box center [171, 617] width 331 height 61
type textarea "**********"
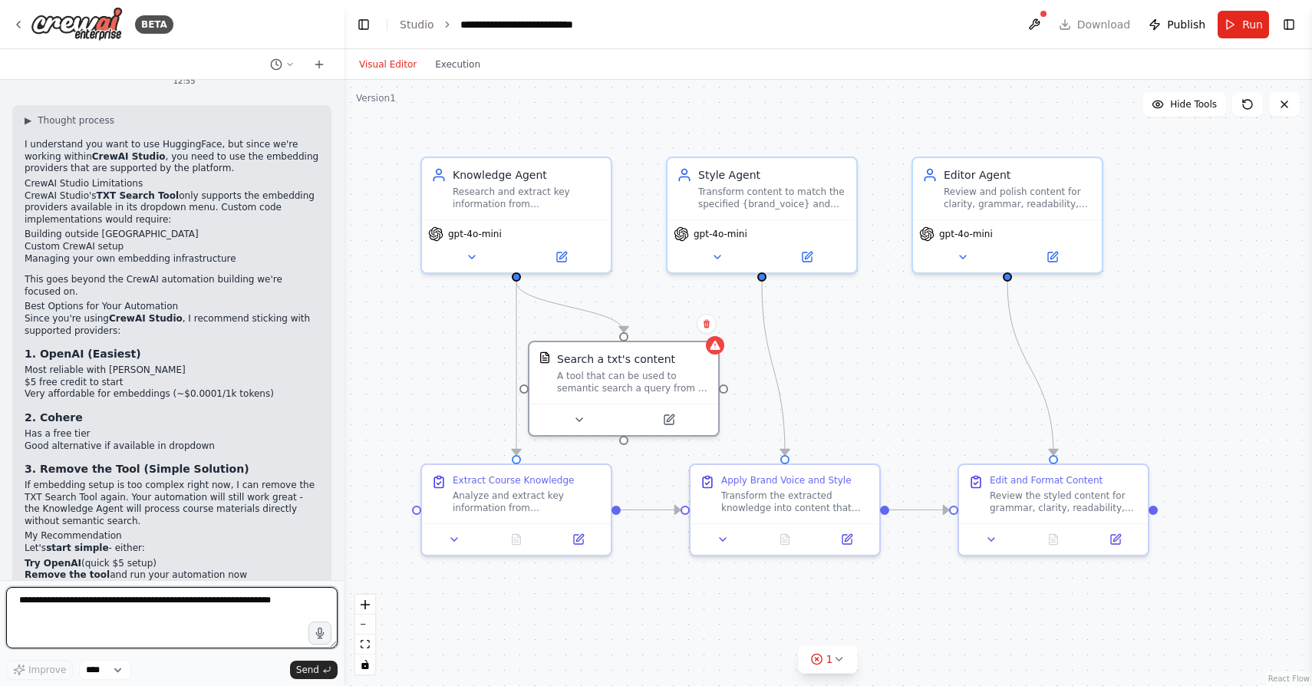
scroll to position [7268, 0]
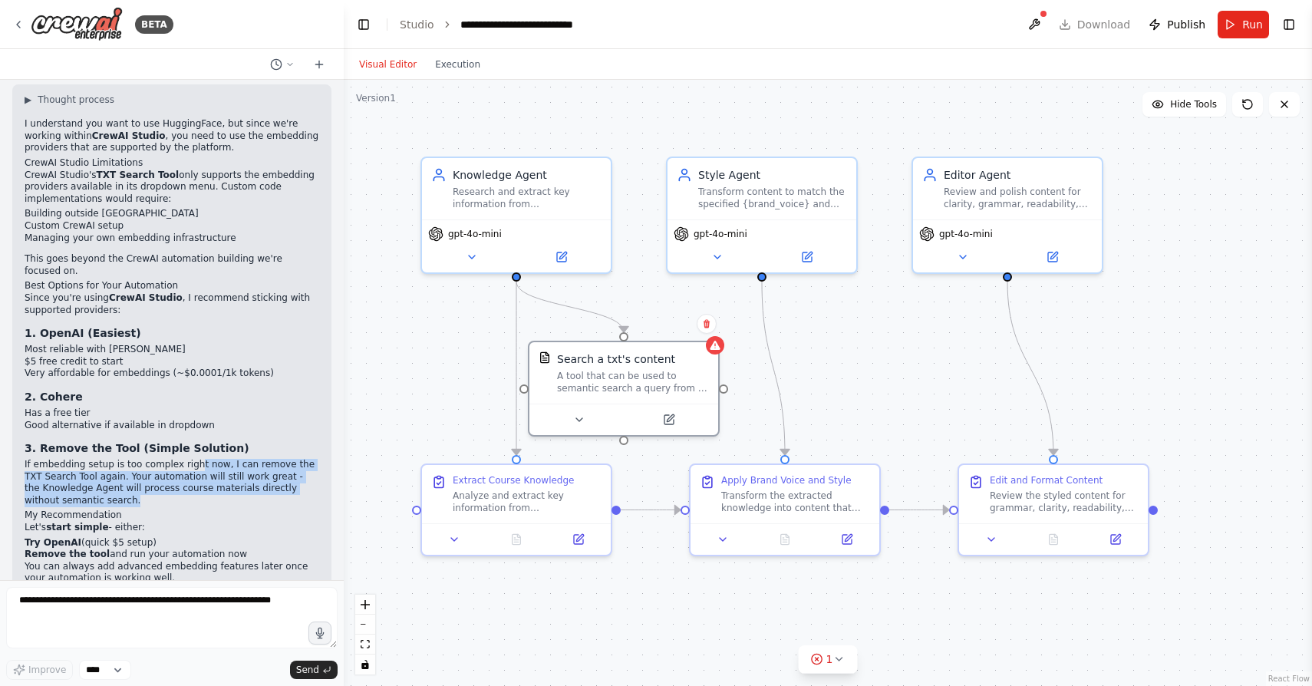
drag, startPoint x: 193, startPoint y: 403, endPoint x: 212, endPoint y: 438, distance: 39.9
click at [212, 459] on p "If embedding setup is too complex right now, I can remove the TXT Search Tool a…" at bounding box center [172, 483] width 295 height 48
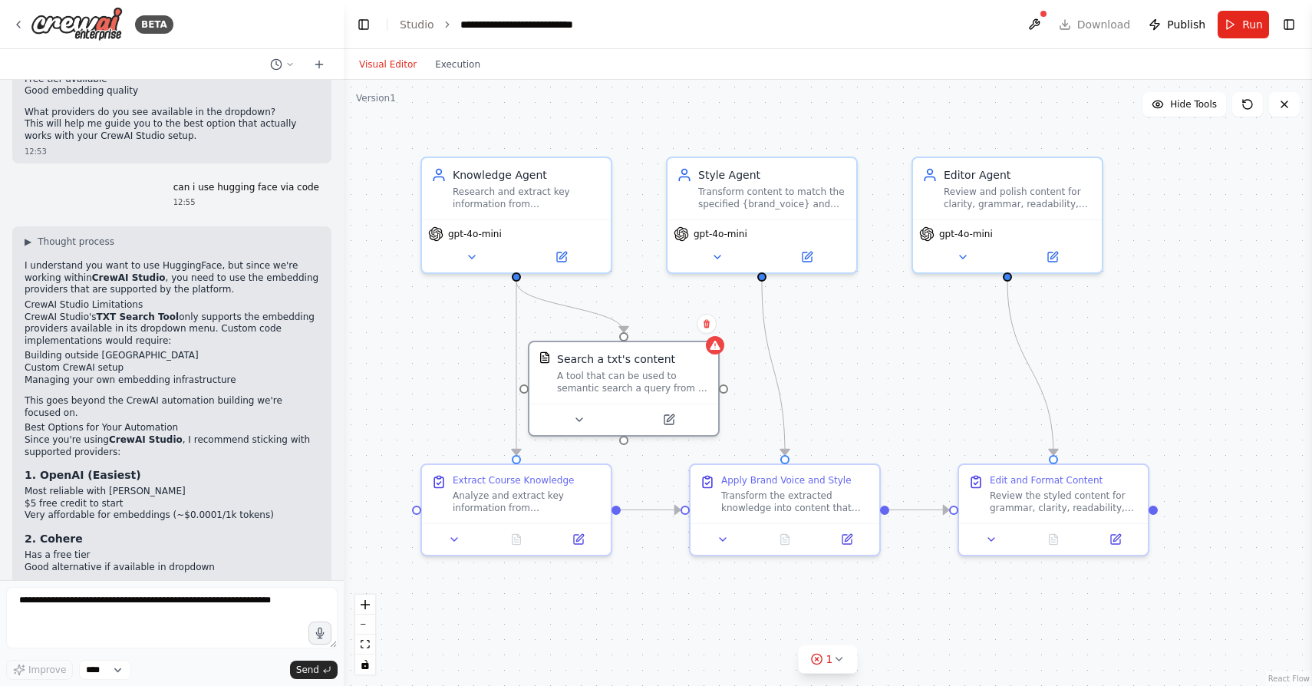
scroll to position [7125, 0]
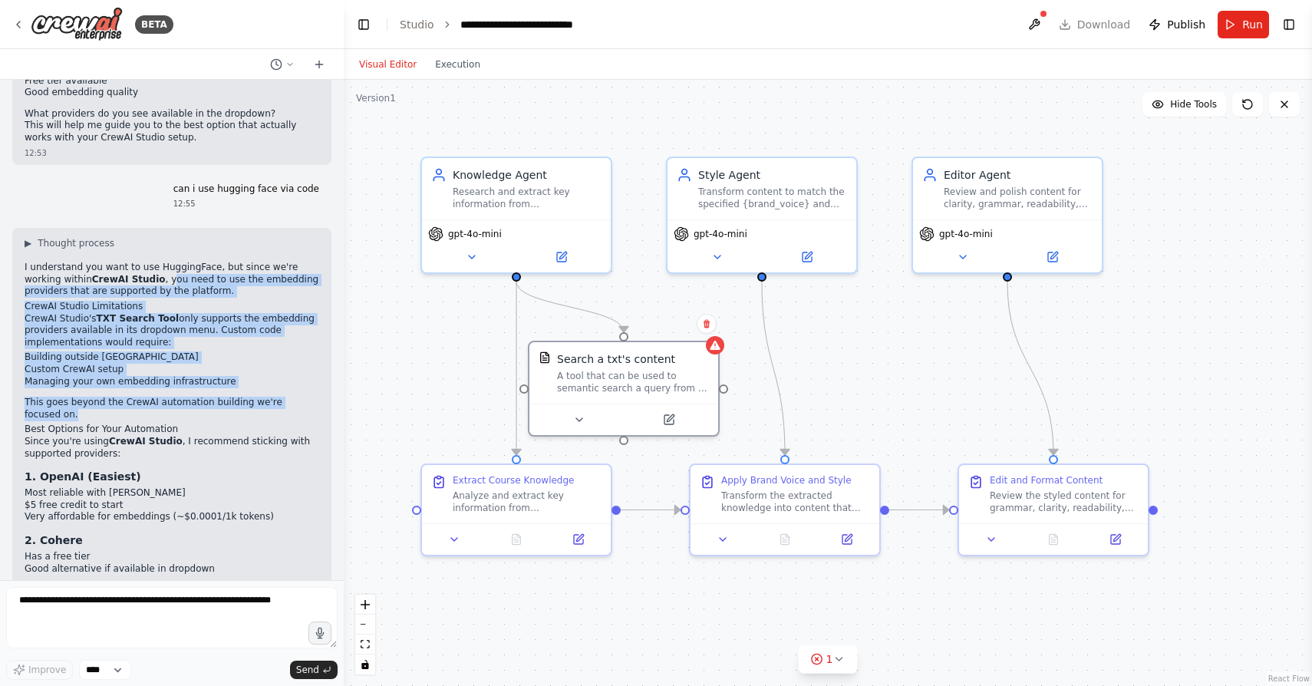
drag, startPoint x: 167, startPoint y: 212, endPoint x: 199, endPoint y: 351, distance: 141.6
click at [199, 351] on div "▶ Thought process I understand you want to use HuggingFace, but since we're wor…" at bounding box center [172, 496] width 295 height 518
click at [199, 397] on p "This goes beyond the CrewAI automation building we're focused on." at bounding box center [172, 409] width 295 height 24
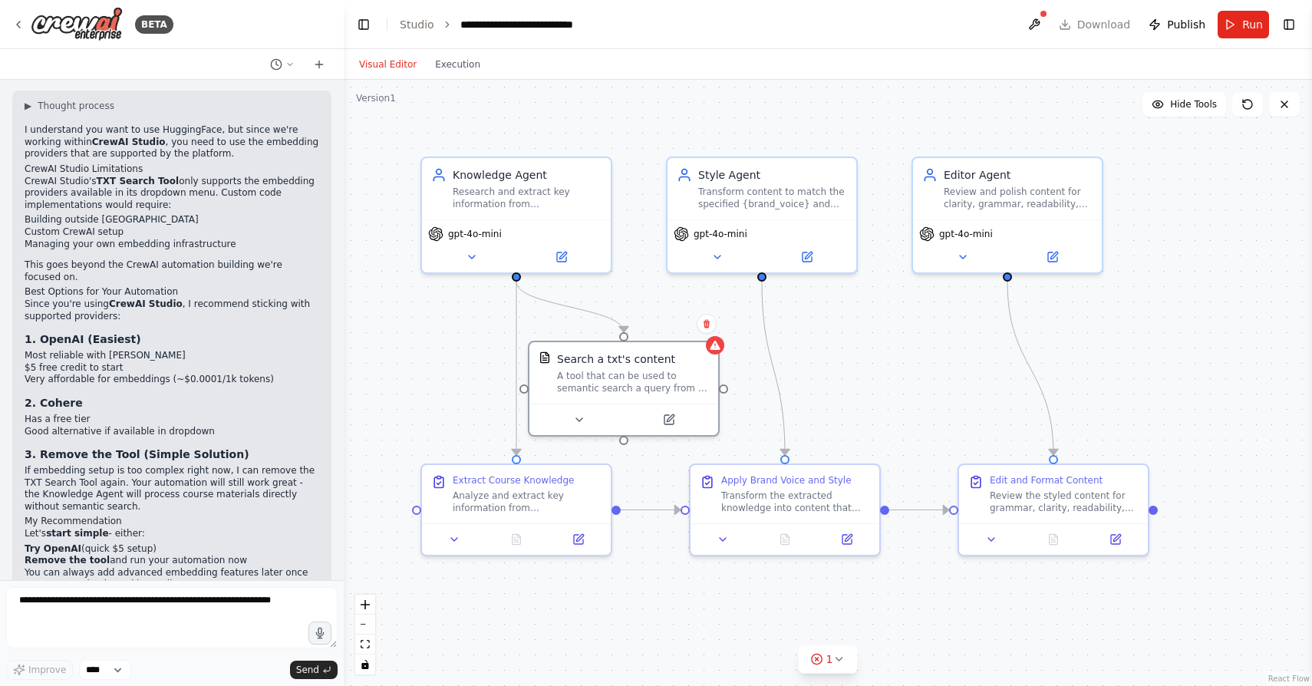
scroll to position [7268, 0]
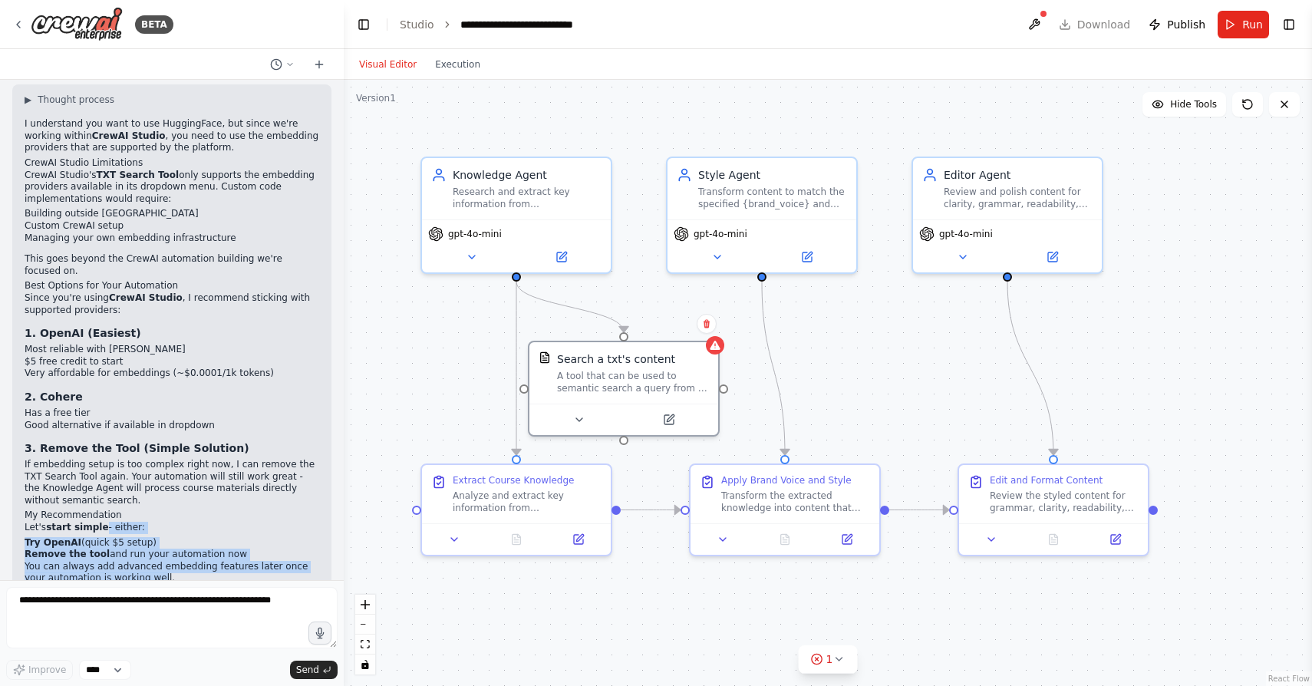
drag, startPoint x: 104, startPoint y: 464, endPoint x: 159, endPoint y: 518, distance: 77.0
click at [159, 518] on div "▶ Thought process I understand you want to use HuggingFace, but since we're wor…" at bounding box center [172, 353] width 295 height 518
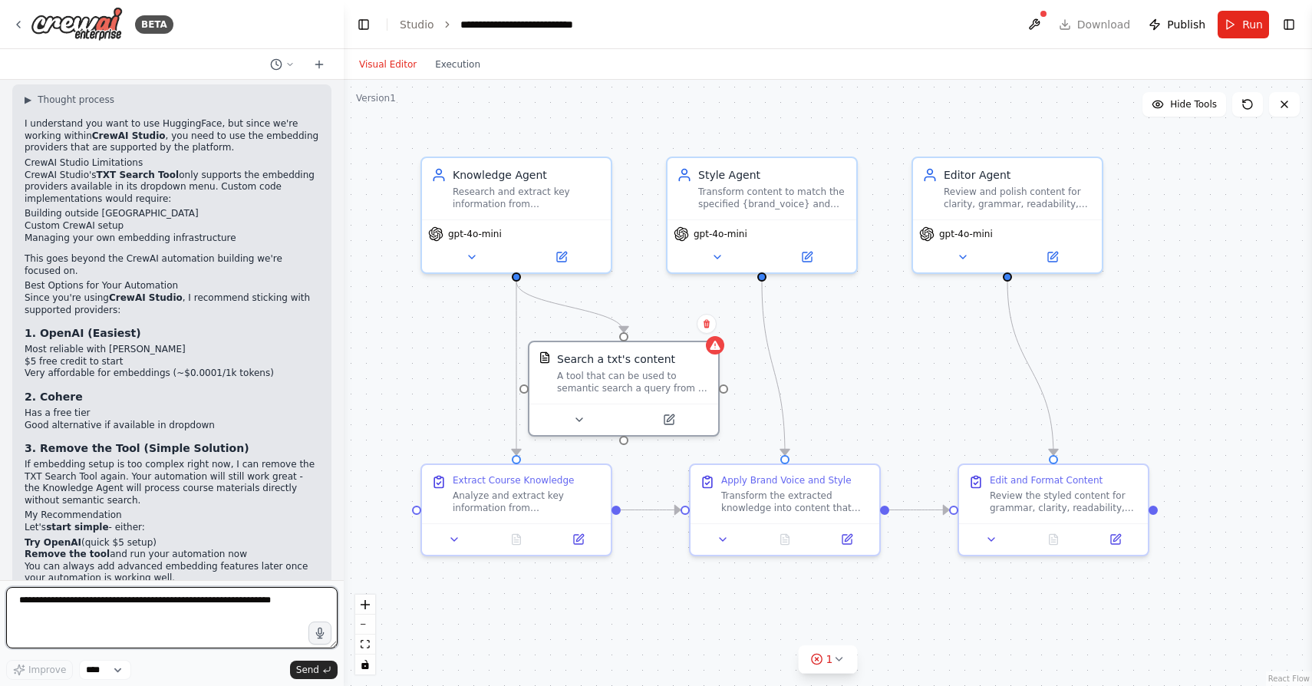
click at [158, 622] on textarea at bounding box center [171, 617] width 331 height 61
type textarea "**********"
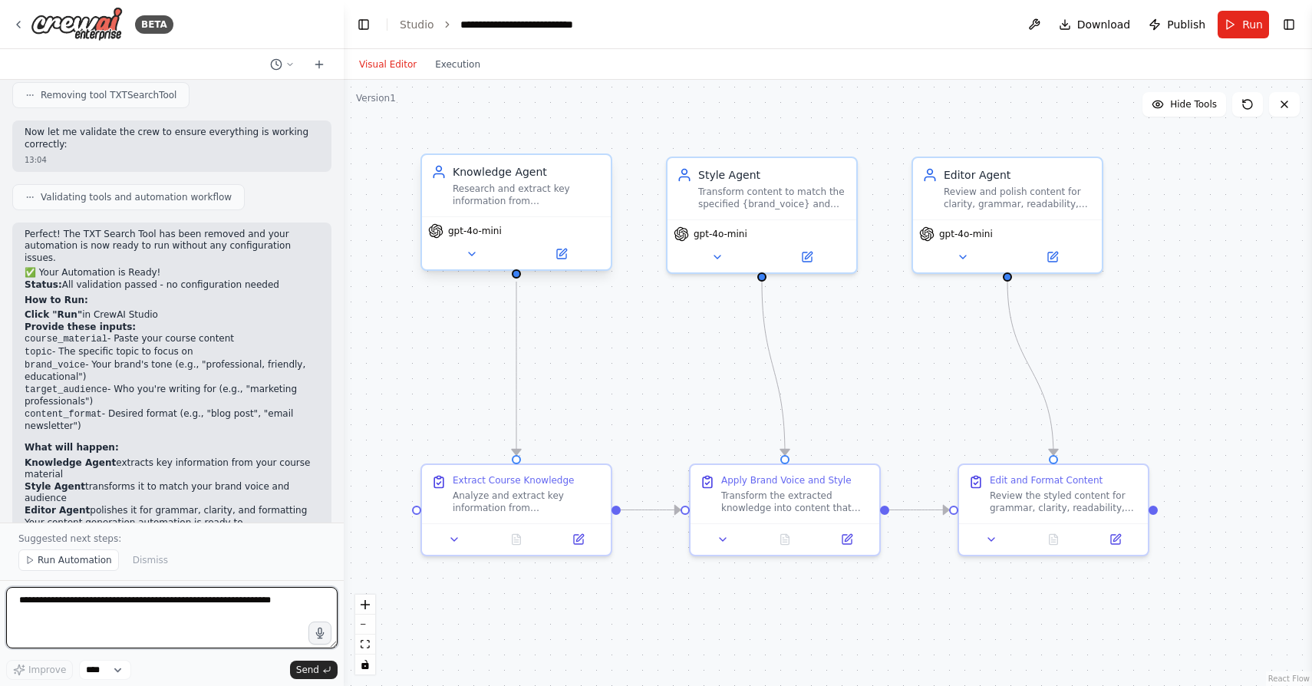
scroll to position [8110, 0]
